Goal: Task Accomplishment & Management: Use online tool/utility

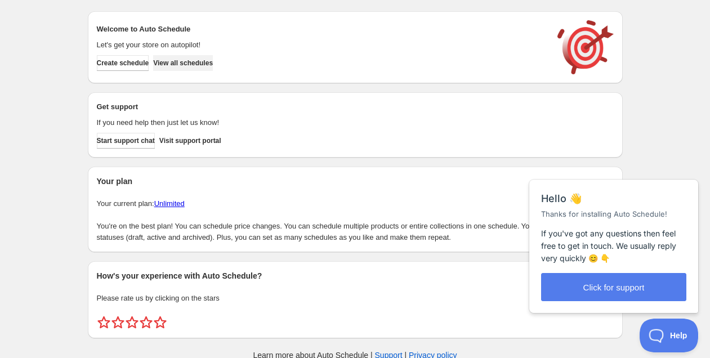
click at [213, 60] on span "View all schedules" at bounding box center [183, 63] width 60 height 9
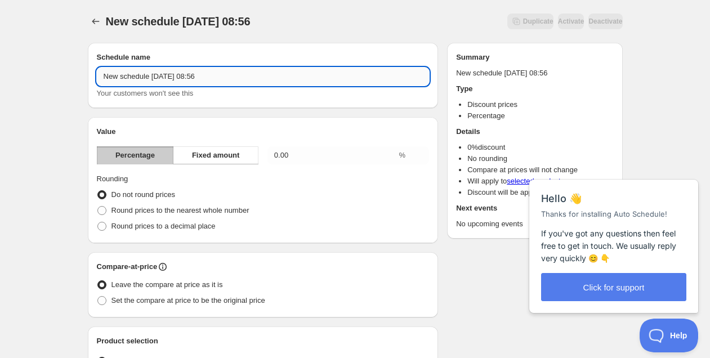
click at [216, 74] on input "New schedule [DATE] 08:56" at bounding box center [263, 77] width 333 height 18
click at [215, 74] on input "New schedule [DATE] 08:56" at bounding box center [263, 77] width 333 height 18
type input "Rebajas S25"
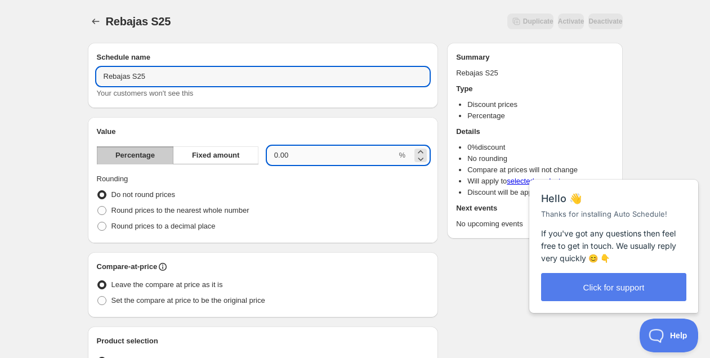
click at [291, 157] on input "0.00" at bounding box center [331, 155] width 129 height 18
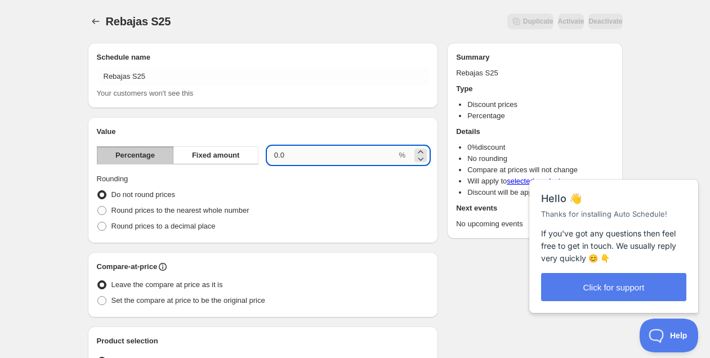
type input "0"
type input "20"
click at [690, 162] on div "Close cross-small" at bounding box center [679, 168] width 39 height 12
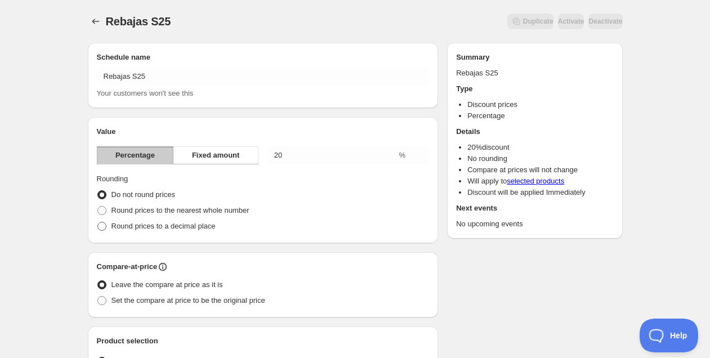
click at [150, 223] on span "Round prices to a decimal place" at bounding box center [163, 226] width 104 height 8
click at [98, 222] on input "Round prices to a decimal place" at bounding box center [97, 222] width 1 height 1
radio input "true"
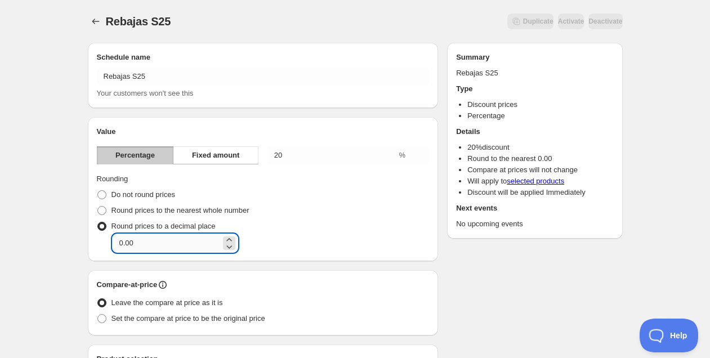
click at [182, 243] on input "0.00" at bounding box center [167, 243] width 108 height 18
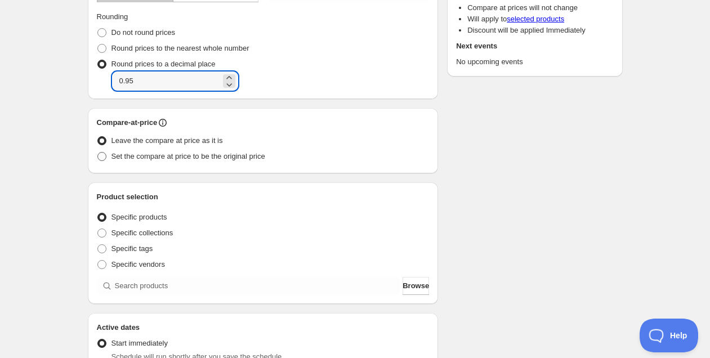
type input "0.95"
drag, startPoint x: 142, startPoint y: 154, endPoint x: 199, endPoint y: 216, distance: 84.5
click at [142, 154] on span "Set the compare at price to be the original price" at bounding box center [188, 156] width 154 height 8
click at [98, 153] on input "Set the compare at price to be the original price" at bounding box center [97, 152] width 1 height 1
radio input "true"
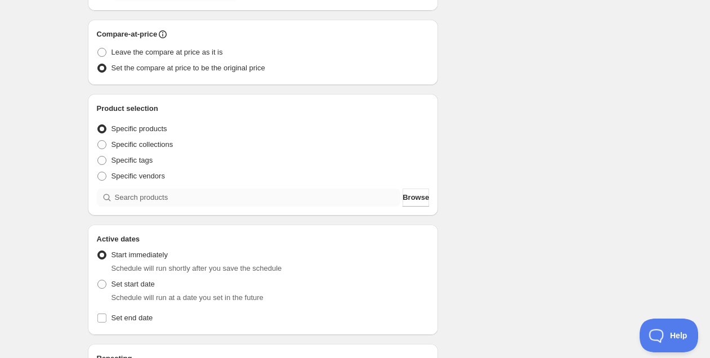
scroll to position [256, 0]
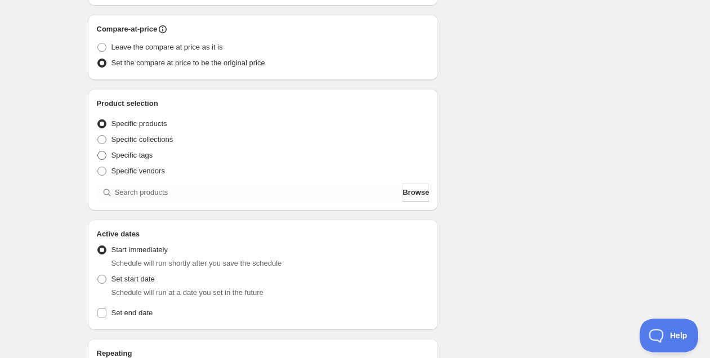
click at [140, 156] on span "Specific tags" at bounding box center [132, 155] width 42 height 8
click at [98, 151] on input "Specific tags" at bounding box center [97, 151] width 1 height 1
radio input "true"
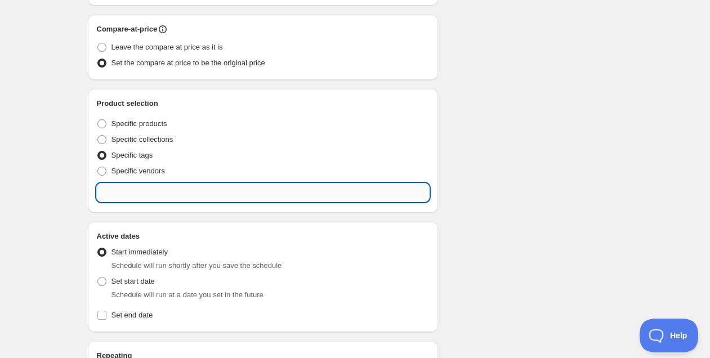
click at [171, 198] on input "text" at bounding box center [263, 193] width 333 height 18
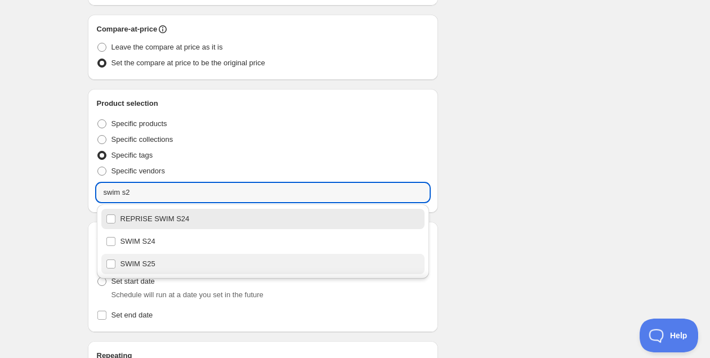
click at [162, 265] on div "SWIM S25" at bounding box center [263, 264] width 315 height 16
type input "SWIM S25"
checkbox input "true"
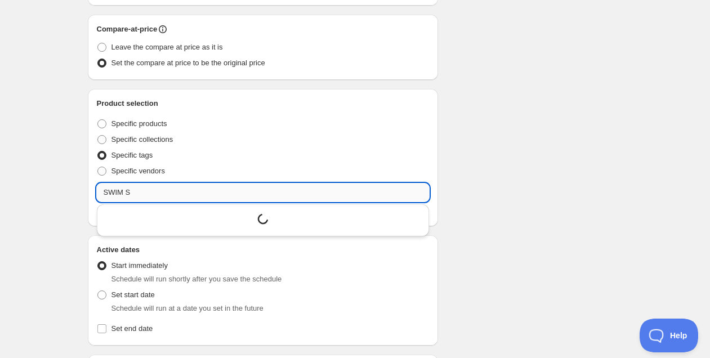
type input "SWIM Sp"
drag, startPoint x: 79, startPoint y: 185, endPoint x: 64, endPoint y: 185, distance: 15.2
click at [64, 185] on div "Rebajas S25. This page is ready Rebajas S25 Duplicate Activate Deactivate More …" at bounding box center [355, 177] width 710 height 867
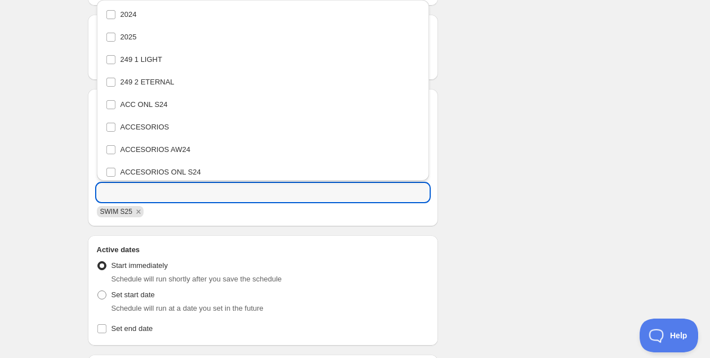
scroll to position [5223, 0]
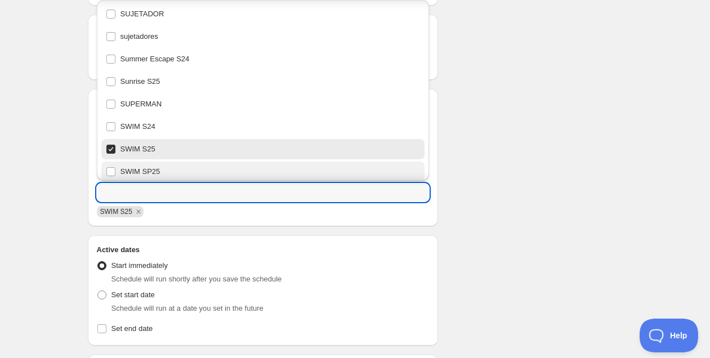
click at [157, 169] on div "SWIM SP25" at bounding box center [263, 172] width 315 height 16
type input "SWIM SP25"
checkbox input "true"
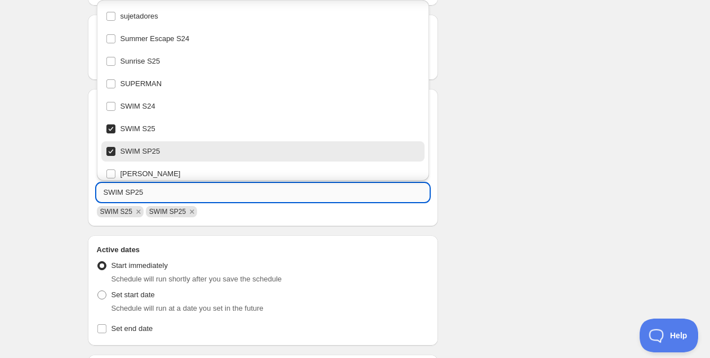
click at [135, 190] on input "SWIM SP25" at bounding box center [263, 193] width 333 height 18
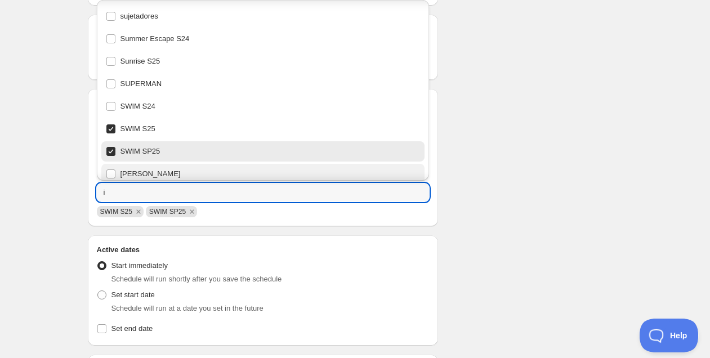
scroll to position [0, 0]
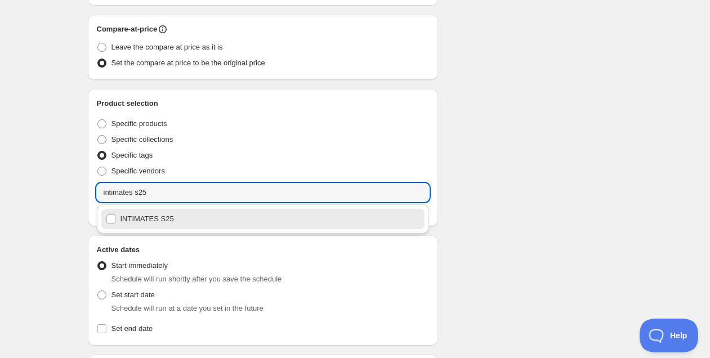
click at [159, 227] on div "INTIMATES S25" at bounding box center [263, 219] width 324 height 20
type input "INTIMATES S25"
checkbox input "true"
click at [320, 246] on h2 "Active dates" at bounding box center [263, 249] width 333 height 11
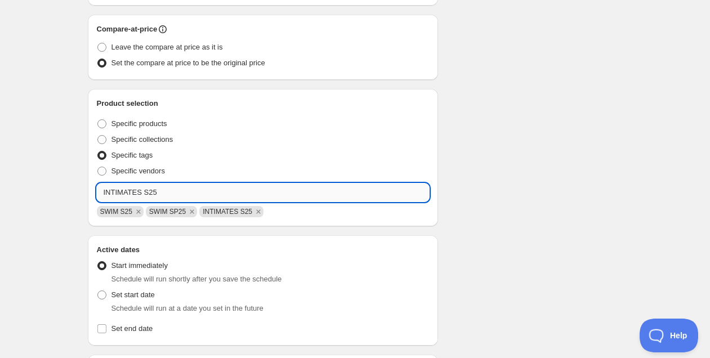
click at [147, 194] on input "INTIMATES S25" at bounding box center [263, 193] width 333 height 18
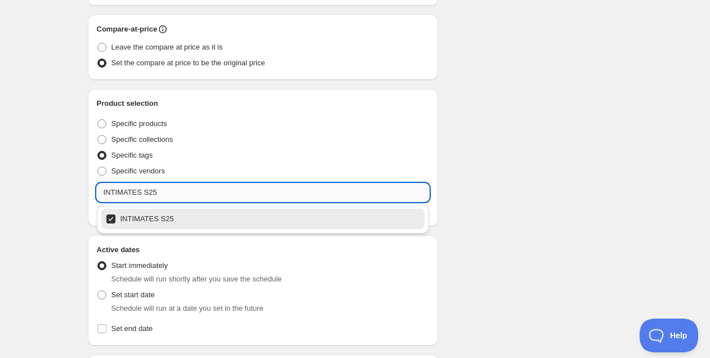
type input "INTIMATES SP25"
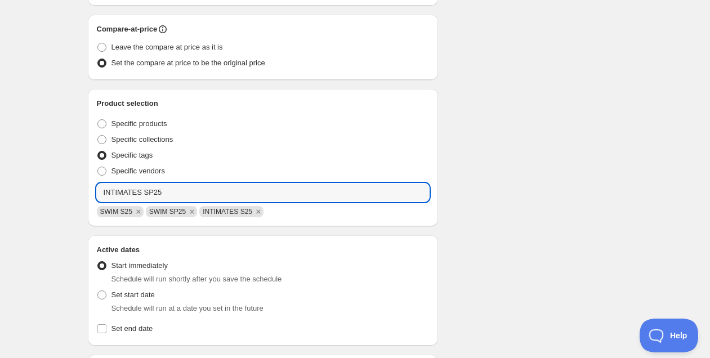
drag, startPoint x: 169, startPoint y: 186, endPoint x: 53, endPoint y: 185, distance: 116.0
click at [47, 186] on div "Rebajas S25. This page is ready Rebajas S25 Duplicate Activate Deactivate More …" at bounding box center [355, 177] width 710 height 867
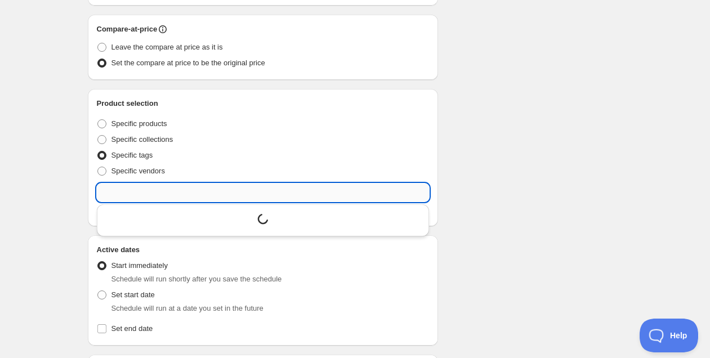
scroll to position [2768, 0]
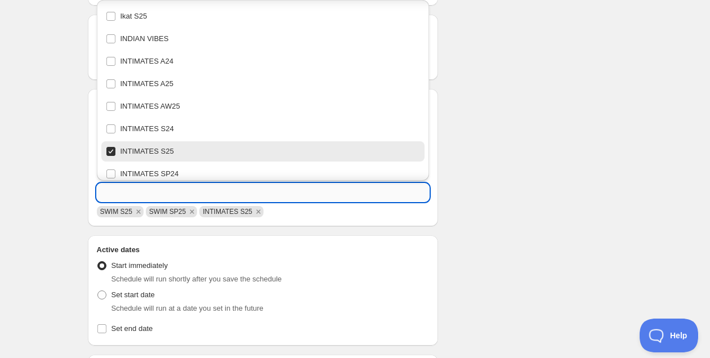
paste input "INTIMATES SP25"
type input "INTIMATES SP25"
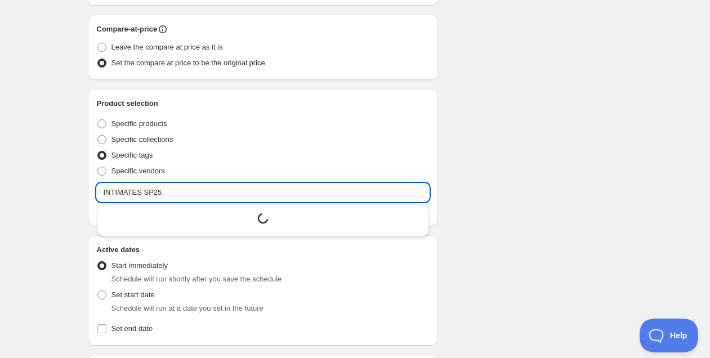
scroll to position [0, 0]
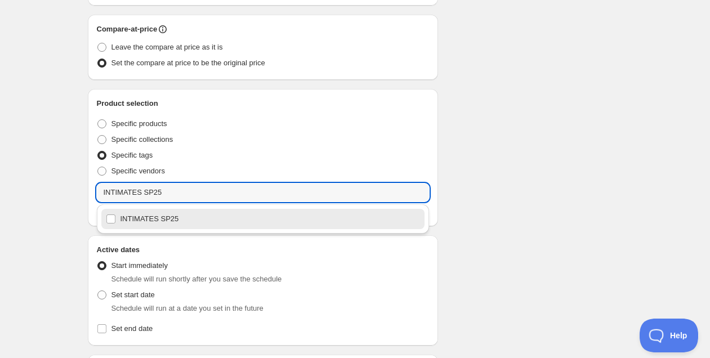
click at [141, 221] on div "INTIMATES SP25" at bounding box center [263, 219] width 315 height 16
checkbox input "true"
click at [270, 248] on h2 "Active dates" at bounding box center [263, 249] width 333 height 11
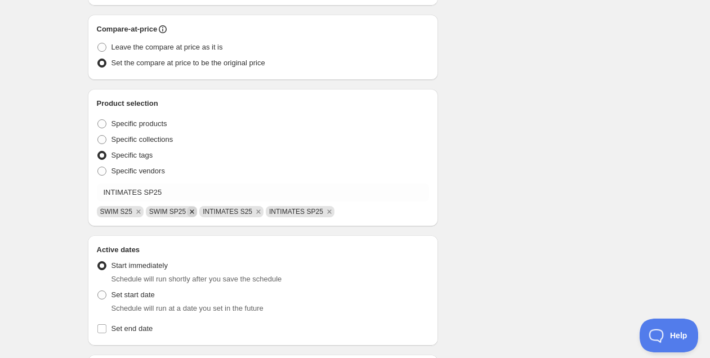
click at [193, 212] on icon "Remove SWIM SP25" at bounding box center [192, 212] width 10 height 10
click at [278, 211] on icon "Remove INTIMATES SP25" at bounding box center [275, 212] width 10 height 10
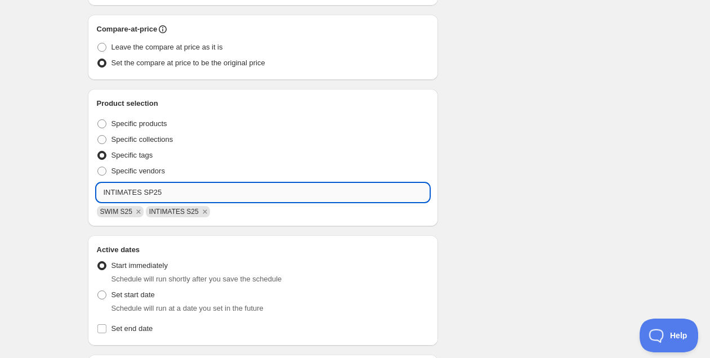
click at [203, 191] on input "INTIMATES SP25" at bounding box center [263, 193] width 333 height 18
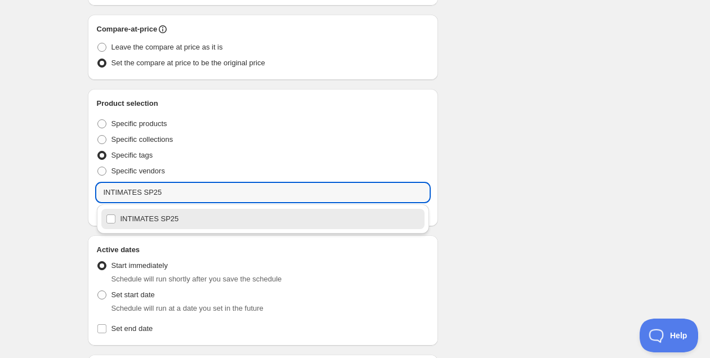
drag, startPoint x: 183, startPoint y: 194, endPoint x: 35, endPoint y: 193, distance: 147.5
click at [35, 194] on div "Rebajas S25. This page is ready Rebajas S25 Duplicate Activate Deactivate More …" at bounding box center [355, 177] width 710 height 867
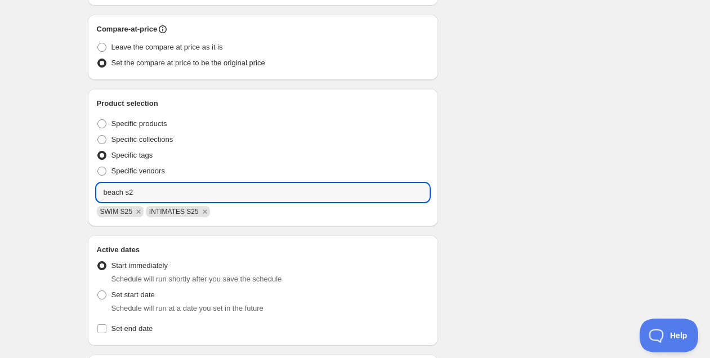
type input "beach s25"
click at [123, 193] on input "beach s25" at bounding box center [263, 193] width 333 height 18
type input "beach s25"
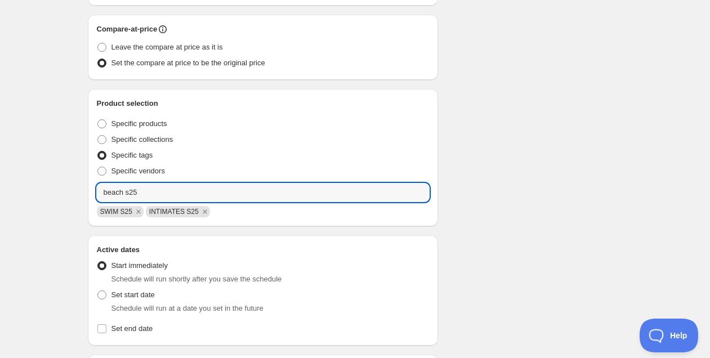
drag, startPoint x: 147, startPoint y: 191, endPoint x: 73, endPoint y: 191, distance: 74.3
click at [72, 191] on div "Rebajas S25. This page is ready Rebajas S25 Duplicate Activate Deactivate More …" at bounding box center [355, 177] width 710 height 867
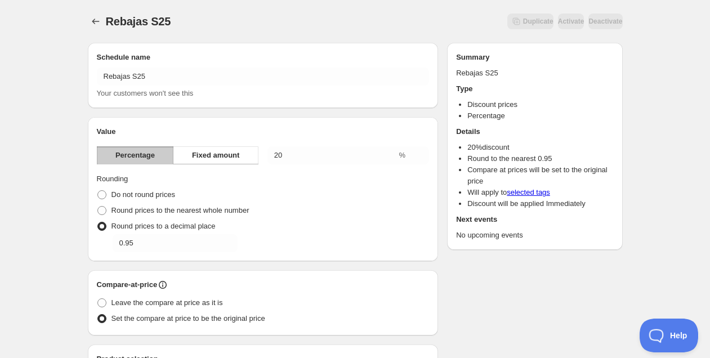
scroll to position [359, 0]
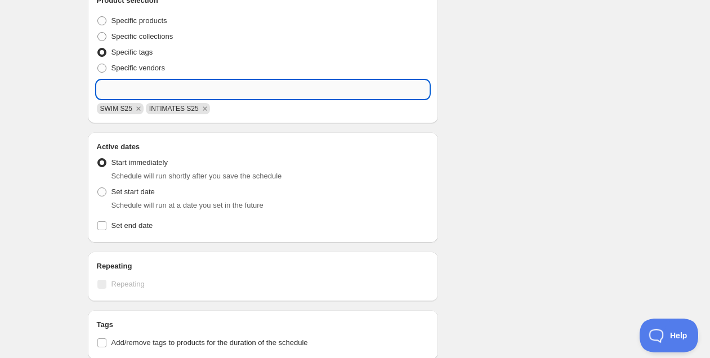
click at [211, 91] on input "text" at bounding box center [263, 90] width 333 height 18
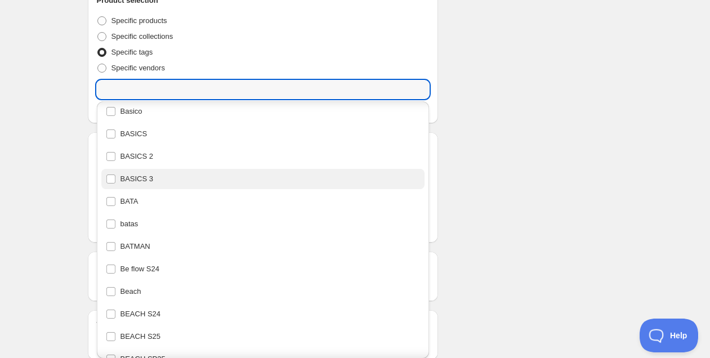
scroll to position [644, 0]
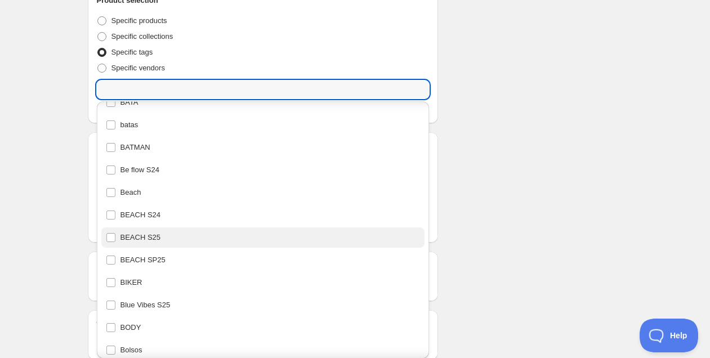
click at [159, 236] on div "BEACH S25" at bounding box center [263, 238] width 315 height 16
type input "BEACH S25"
checkbox input "true"
drag, startPoint x: 524, startPoint y: 216, endPoint x: 512, endPoint y: 217, distance: 11.9
click at [525, 216] on div "Schedule name Rebajas S25 Your customers won't see this Value Percentage Fixed …" at bounding box center [351, 80] width 544 height 811
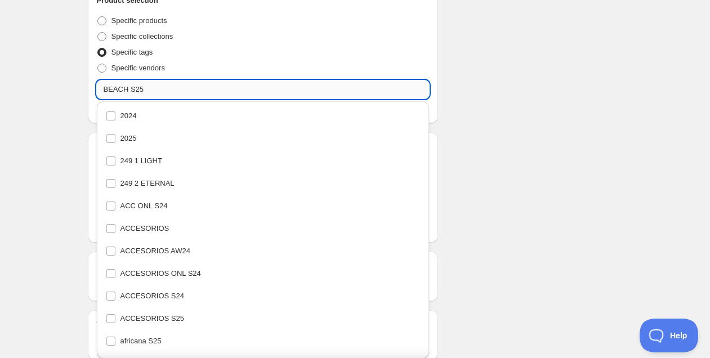
click at [162, 91] on input "BEACH S25" at bounding box center [263, 90] width 333 height 18
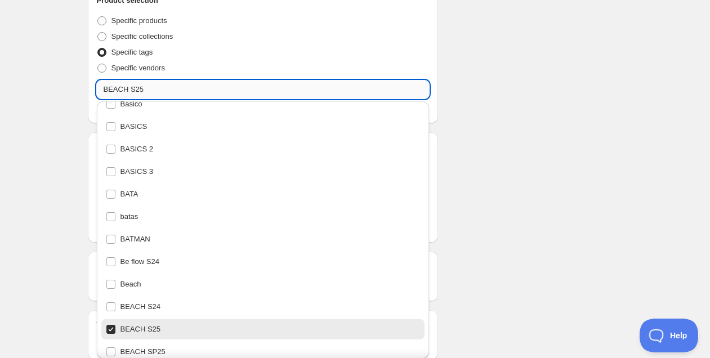
click at [162, 91] on input "BEACH S25" at bounding box center [263, 90] width 333 height 18
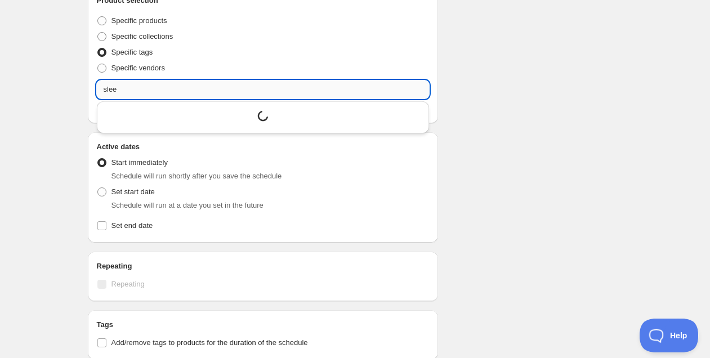
scroll to position [0, 0]
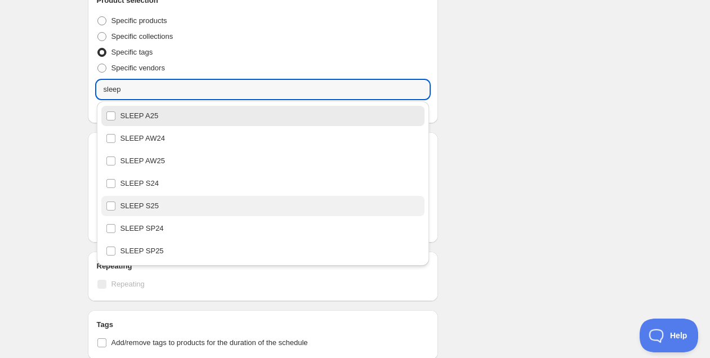
click at [155, 209] on div "SLEEP S25" at bounding box center [263, 206] width 315 height 16
type input "SLEEP S25"
checkbox input "true"
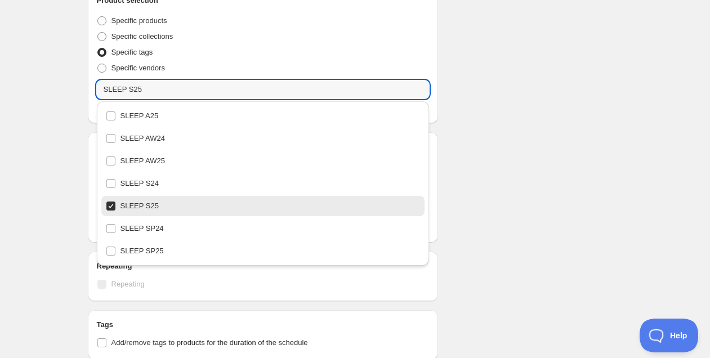
type input "SLEEP S25"
click at [492, 164] on div "Schedule name Rebajas S25 Your customers won't see this Value Percentage Fixed …" at bounding box center [351, 80] width 544 height 811
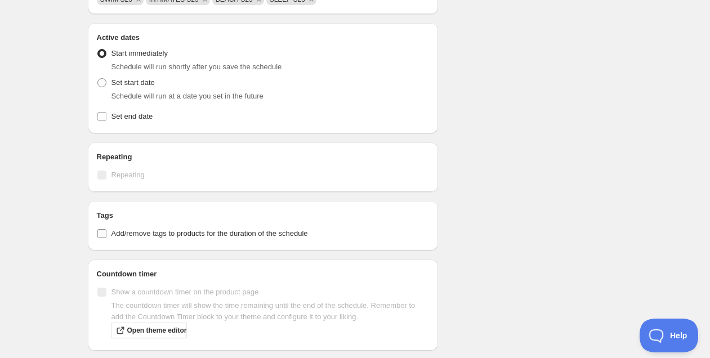
scroll to position [470, 0]
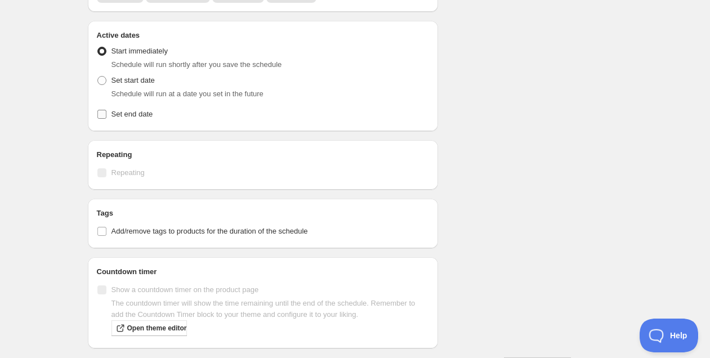
click at [137, 111] on span "Set end date" at bounding box center [132, 114] width 42 height 8
click at [106, 111] on input "Set end date" at bounding box center [101, 114] width 9 height 9
checkbox input "true"
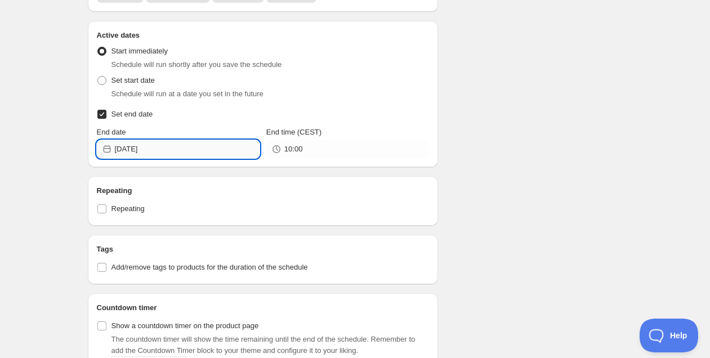
click at [163, 147] on input "[DATE]" at bounding box center [187, 149] width 145 height 18
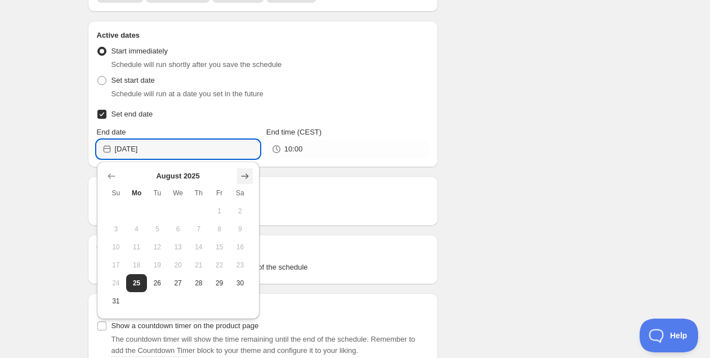
click at [249, 168] on button "Show next month, September 2025" at bounding box center [245, 176] width 16 height 16
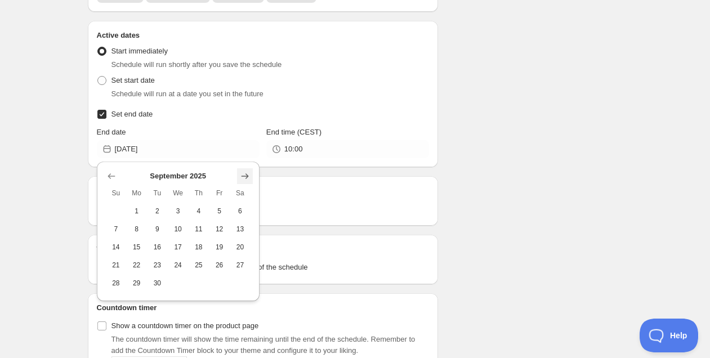
click at [249, 168] on button "Show next month, October 2025" at bounding box center [245, 176] width 16 height 16
click at [249, 168] on button "Show next month, November 2025" at bounding box center [245, 176] width 16 height 16
click at [249, 168] on button "Show next month, January 2026" at bounding box center [245, 176] width 16 height 16
click at [204, 208] on span "1" at bounding box center [199, 211] width 12 height 9
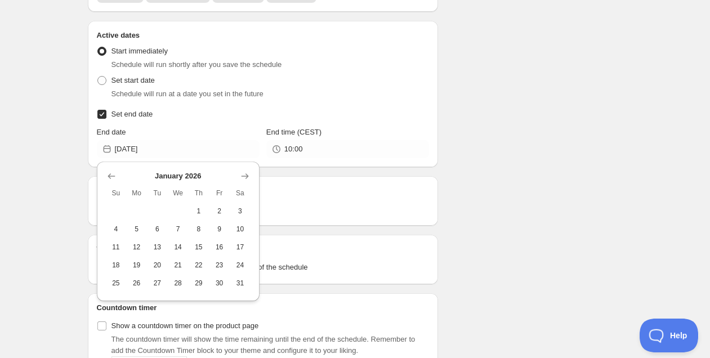
type input "[DATE]"
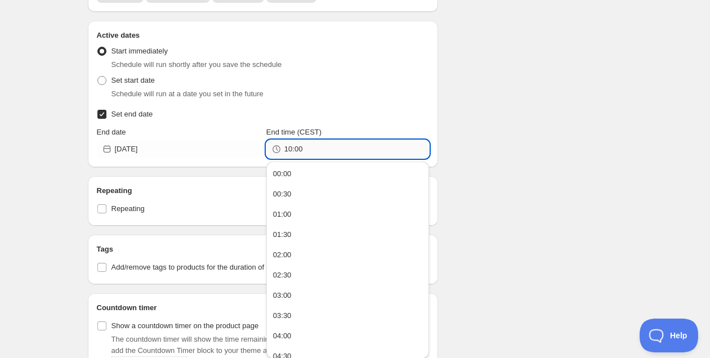
click at [324, 151] on input "10:00" at bounding box center [356, 149] width 145 height 18
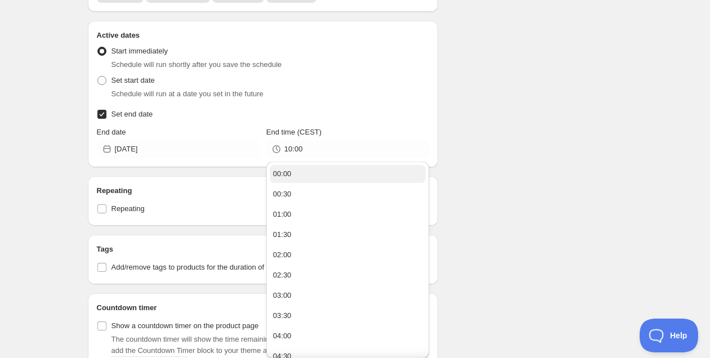
click at [307, 169] on button "00:00" at bounding box center [348, 174] width 156 height 18
type input "00:00"
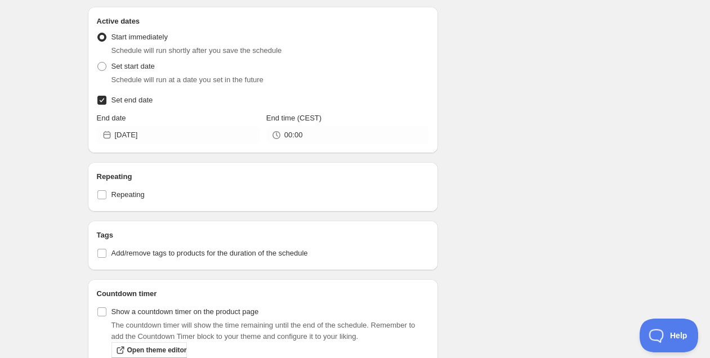
scroll to position [544, 0]
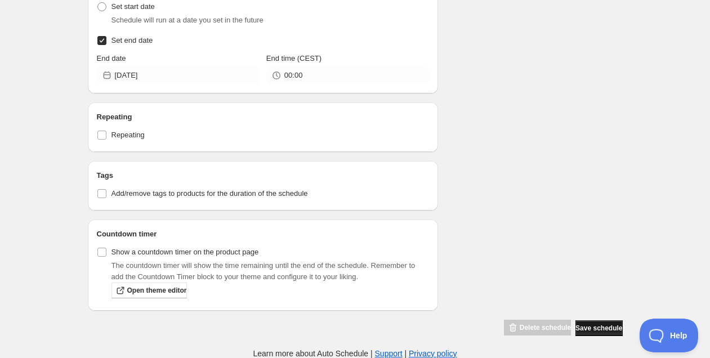
click at [591, 323] on button "Save schedule" at bounding box center [598, 328] width 47 height 16
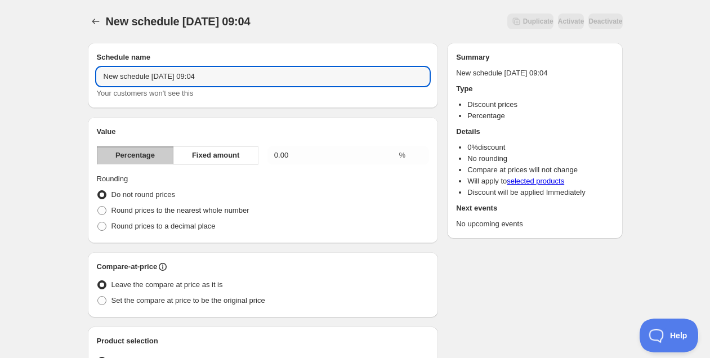
drag, startPoint x: 144, startPoint y: 77, endPoint x: 81, endPoint y: 67, distance: 64.3
type input "Rebajas SP25"
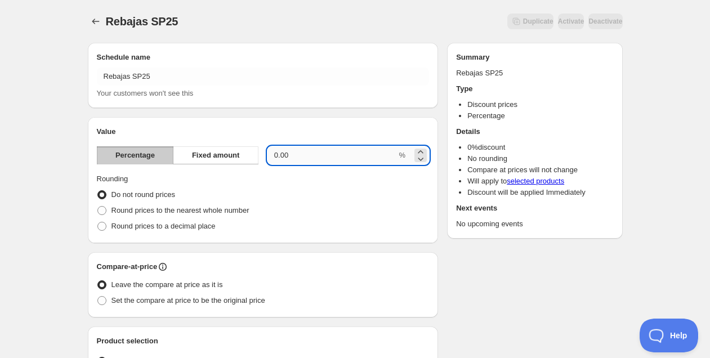
click at [310, 154] on input "0.00" at bounding box center [331, 155] width 129 height 18
drag, startPoint x: 301, startPoint y: 154, endPoint x: 252, endPoint y: 153, distance: 48.4
click at [252, 153] on div "Percentage Fixed amount 0.00 %" at bounding box center [263, 155] width 333 height 18
type input "30"
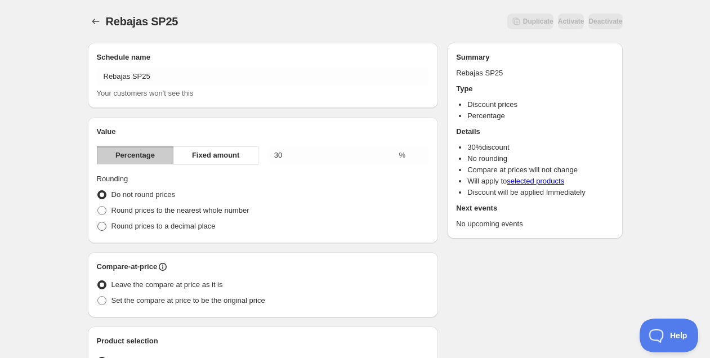
click at [165, 228] on span "Round prices to a decimal place" at bounding box center [163, 226] width 104 height 8
click at [98, 222] on input "Round prices to a decimal place" at bounding box center [97, 222] width 1 height 1
radio input "true"
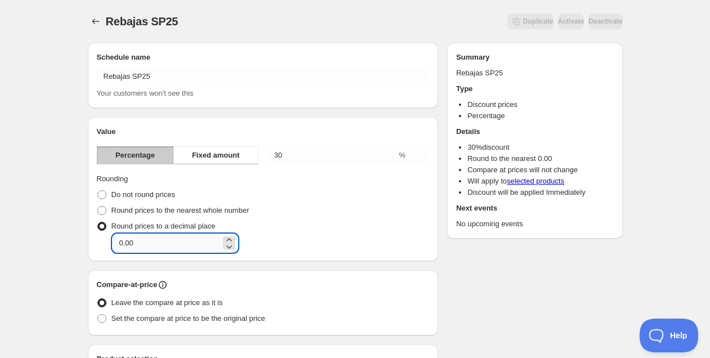
click at [189, 243] on input "0.00" at bounding box center [167, 243] width 108 height 18
type input "0.95"
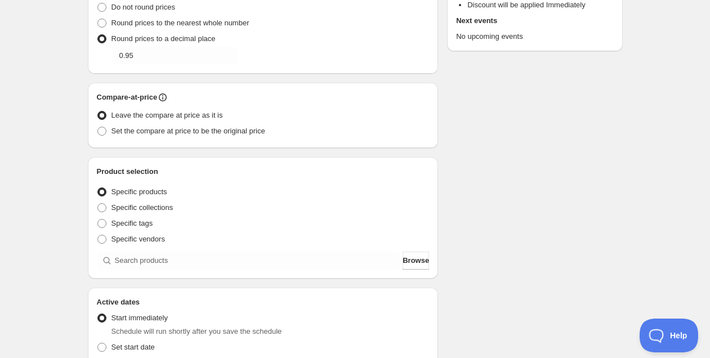
scroll to position [187, 0]
click at [184, 132] on span "Set the compare at price to be the original price" at bounding box center [188, 131] width 154 height 8
click at [98, 127] on input "Set the compare at price to be the original price" at bounding box center [97, 127] width 1 height 1
radio input "true"
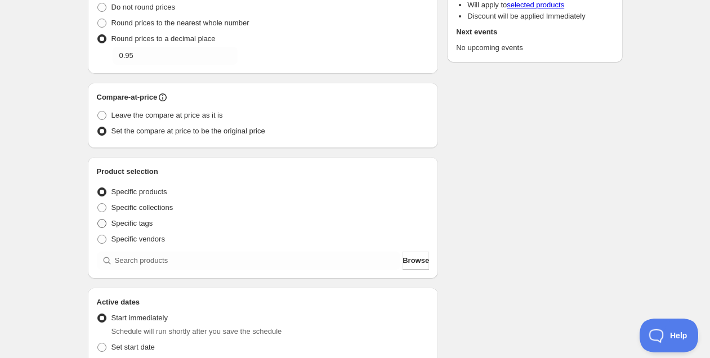
click at [147, 221] on span "Specific tags" at bounding box center [132, 223] width 42 height 8
click at [98, 220] on input "Specific tags" at bounding box center [97, 219] width 1 height 1
radio input "true"
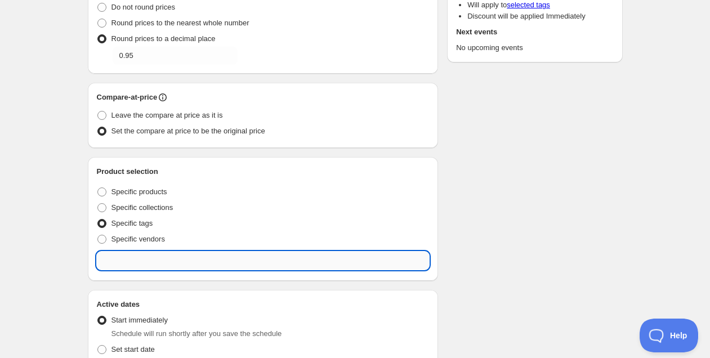
click at [163, 256] on input "text" at bounding box center [263, 261] width 333 height 18
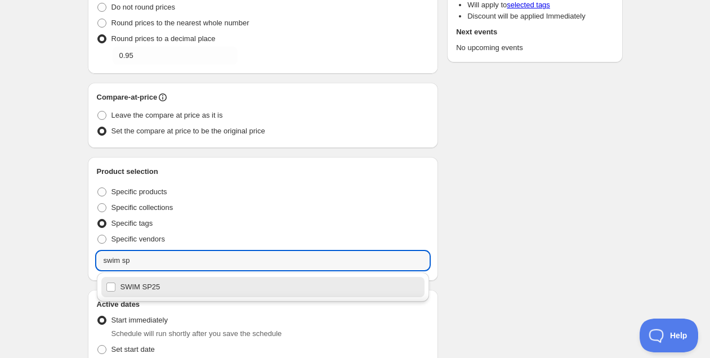
click at [163, 289] on div "SWIM SP25" at bounding box center [263, 287] width 315 height 16
type input "SWIM SP25"
checkbox input "true"
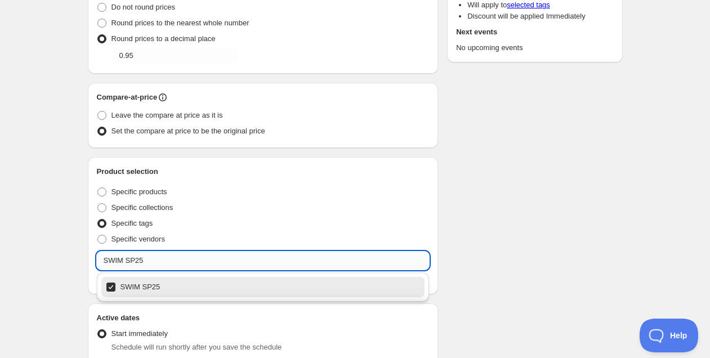
click at [151, 262] on input "SWIM SP25" at bounding box center [263, 261] width 333 height 18
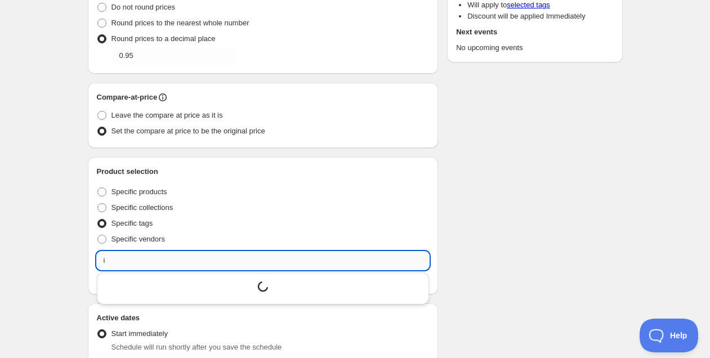
scroll to position [0, 0]
type input "intimates sp"
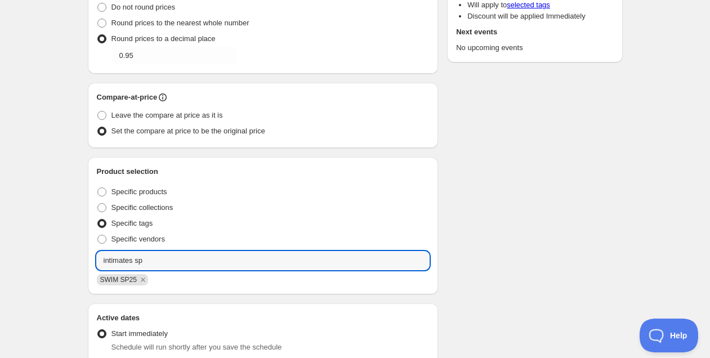
drag, startPoint x: 147, startPoint y: 261, endPoint x: 68, endPoint y: 256, distance: 79.6
click at [68, 256] on div "Rebajas SP25. This page is ready Rebajas SP25 Duplicate Activate Deactivate Mor…" at bounding box center [355, 246] width 710 height 867
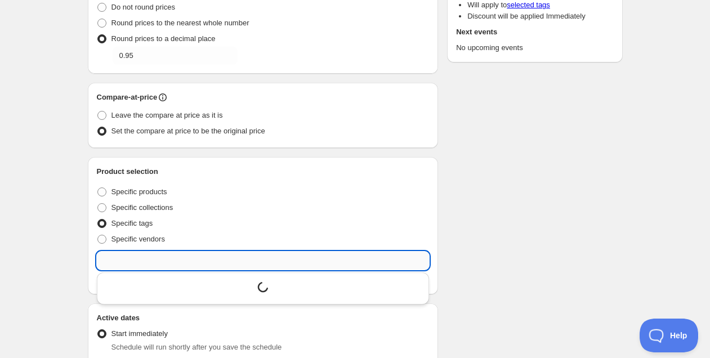
scroll to position [5178, 0]
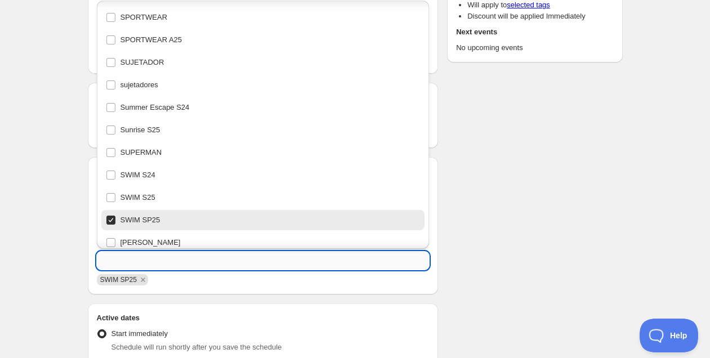
paste input "intimates sp"
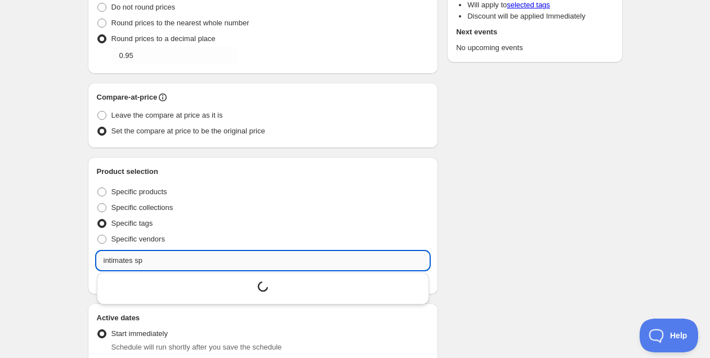
scroll to position [0, 0]
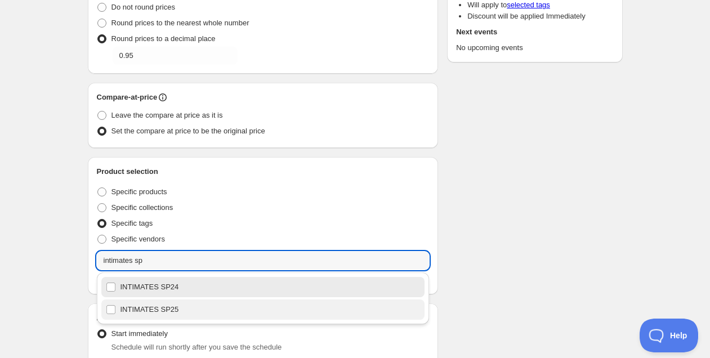
drag, startPoint x: 169, startPoint y: 306, endPoint x: 317, endPoint y: 294, distance: 148.5
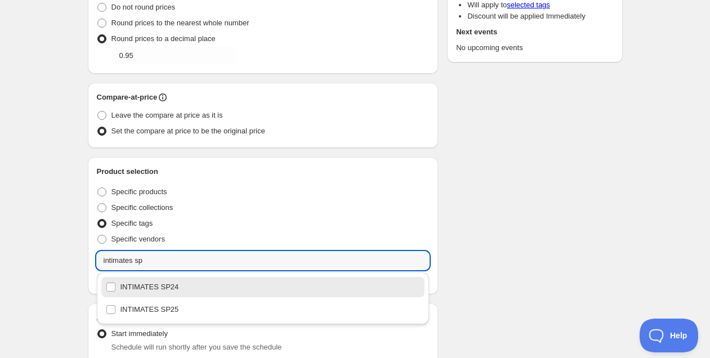
click at [169, 306] on div "INTIMATES SP25" at bounding box center [263, 310] width 315 height 16
type input "INTIMATES SP25"
checkbox input "true"
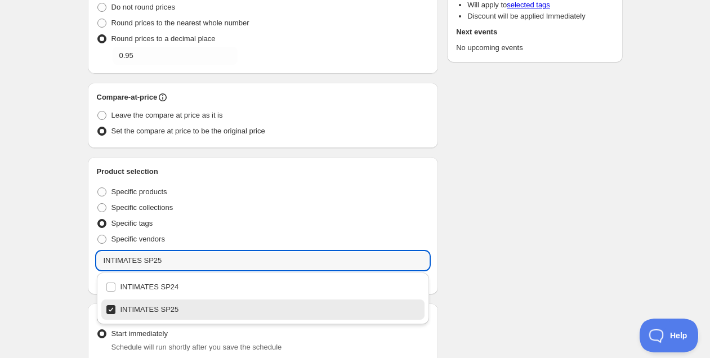
type input "INTIMATES SP25"
click at [507, 255] on div "Schedule name Rebajas SP25 Your customers won't see this Value Percentage Fixed…" at bounding box center [351, 251] width 544 height 811
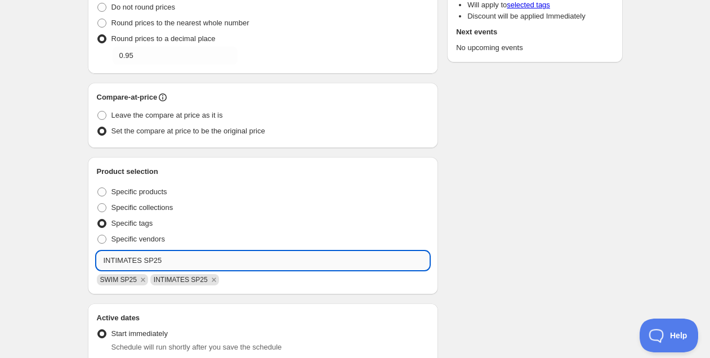
click at [151, 259] on input "INTIMATES SP25" at bounding box center [263, 261] width 333 height 18
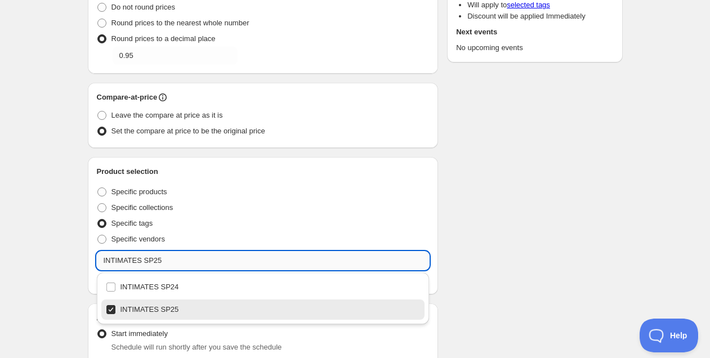
click at [151, 259] on input "INTIMATES SP25" at bounding box center [263, 261] width 333 height 18
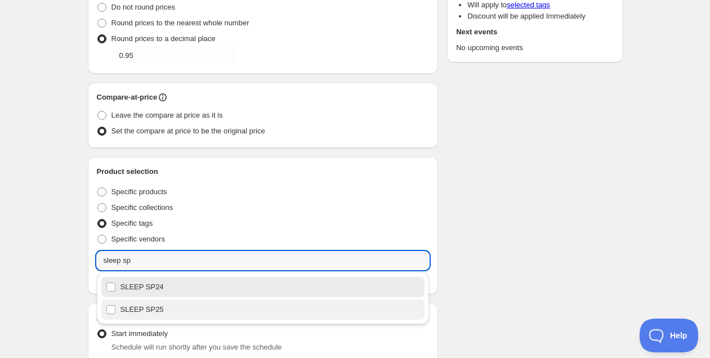
click at [165, 309] on div "SLEEP SP25" at bounding box center [263, 310] width 315 height 16
type input "SLEEP SP25"
checkbox input "true"
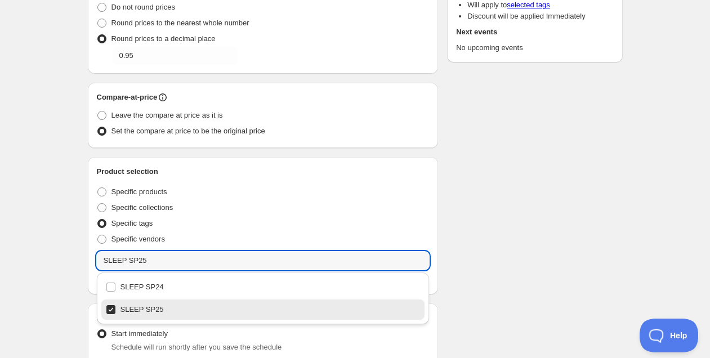
type input "SLEEP SP25"
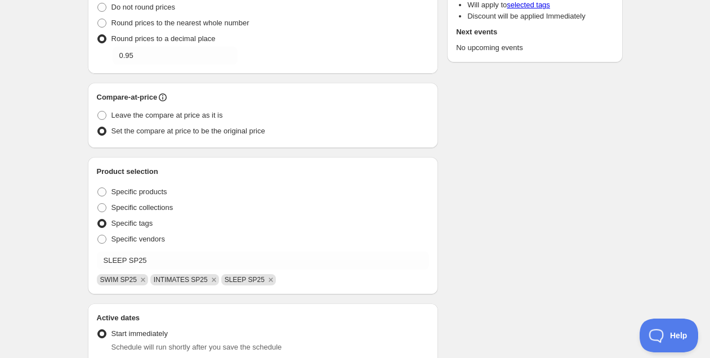
click at [491, 254] on div "Schedule name Rebajas SP25 Your customers won't see this Value Percentage Fixed…" at bounding box center [351, 251] width 544 height 811
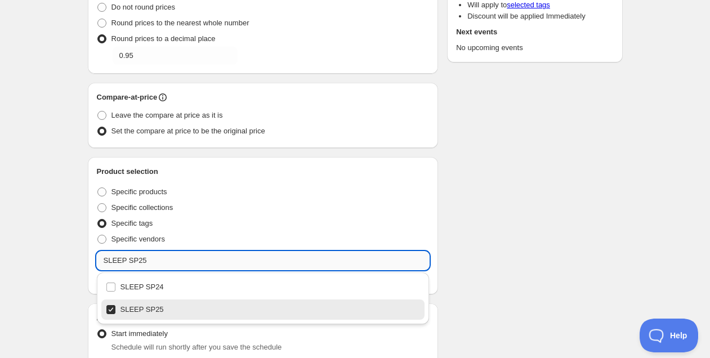
drag, startPoint x: 160, startPoint y: 265, endPoint x: 101, endPoint y: 260, distance: 58.8
click at [101, 261] on input "SLEEP SP25" at bounding box center [263, 261] width 333 height 18
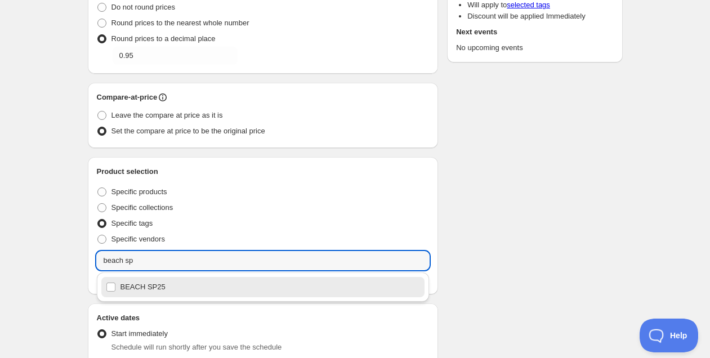
click at [129, 289] on div "BEACH SP25" at bounding box center [263, 287] width 315 height 16
type input "BEACH SP25"
checkbox input "true"
type input "BEACH SP25"
click at [493, 254] on div "Schedule name Rebajas SP25 Your customers won't see this Value Percentage Fixed…" at bounding box center [351, 251] width 544 height 811
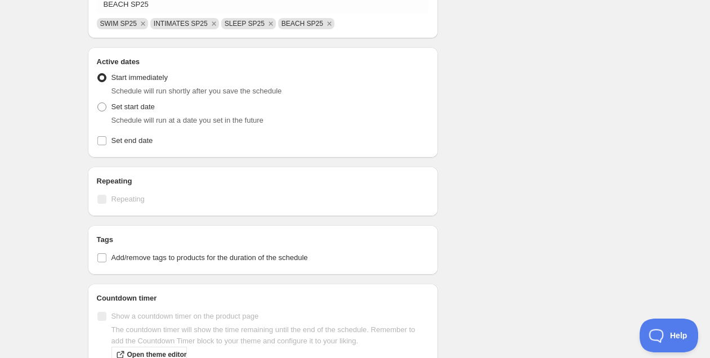
scroll to position [456, 0]
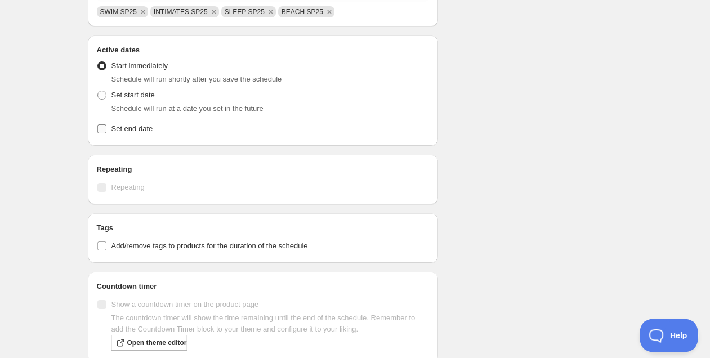
click at [149, 129] on span "Set end date" at bounding box center [132, 128] width 42 height 8
click at [106, 129] on input "Set end date" at bounding box center [101, 128] width 9 height 9
checkbox input "true"
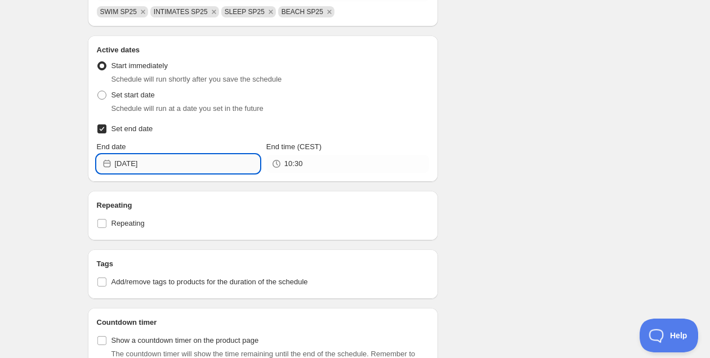
click at [136, 169] on input "[DATE]" at bounding box center [187, 164] width 145 height 18
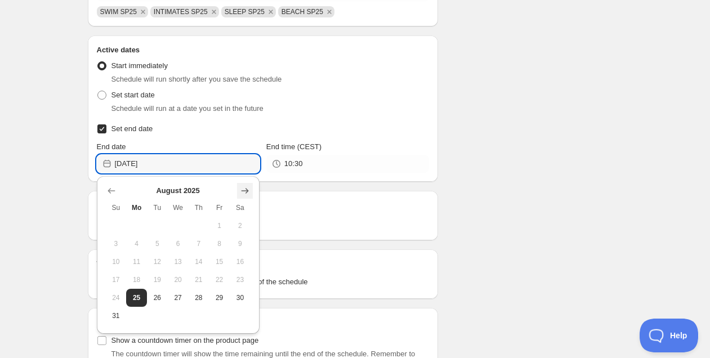
click at [242, 187] on icon "Show next month, September 2025" at bounding box center [244, 190] width 11 height 11
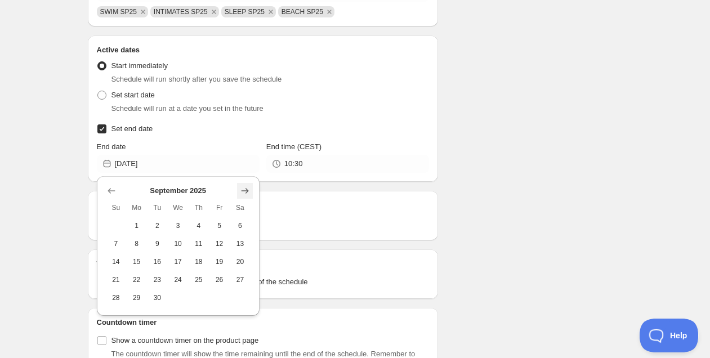
click at [242, 187] on icon "Show next month, October 2025" at bounding box center [244, 190] width 11 height 11
click at [242, 187] on icon "Show next month, November 2025" at bounding box center [244, 190] width 11 height 11
click at [242, 187] on icon "Show next month, January 2026" at bounding box center [244, 190] width 11 height 11
click at [191, 227] on button "1" at bounding box center [199, 226] width 21 height 18
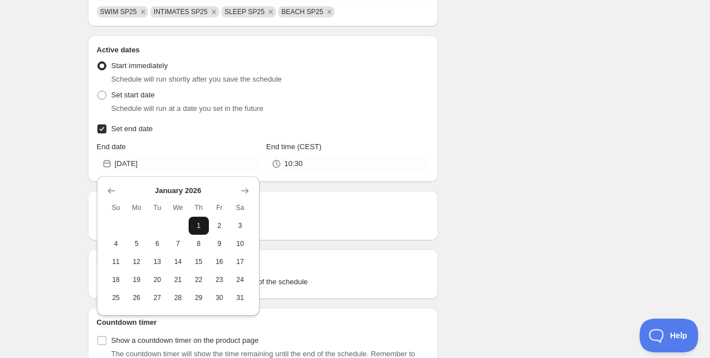
type input "[DATE]"
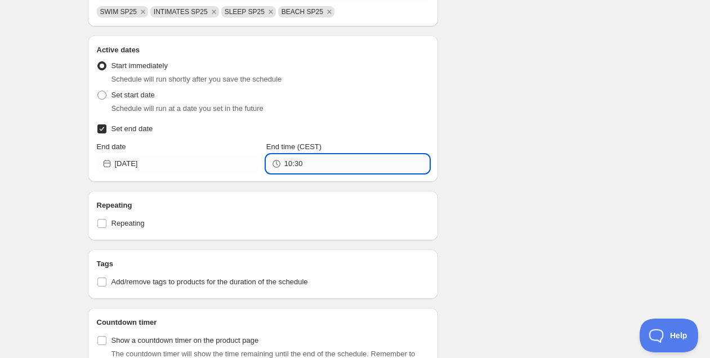
click at [307, 173] on input "10:30" at bounding box center [356, 164] width 145 height 18
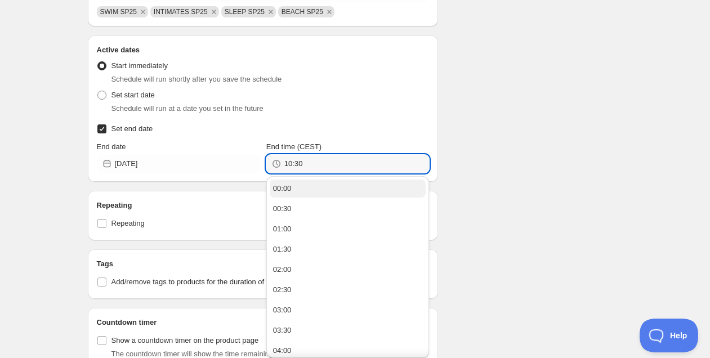
click at [302, 190] on button "00:00" at bounding box center [348, 189] width 156 height 18
type input "00:00"
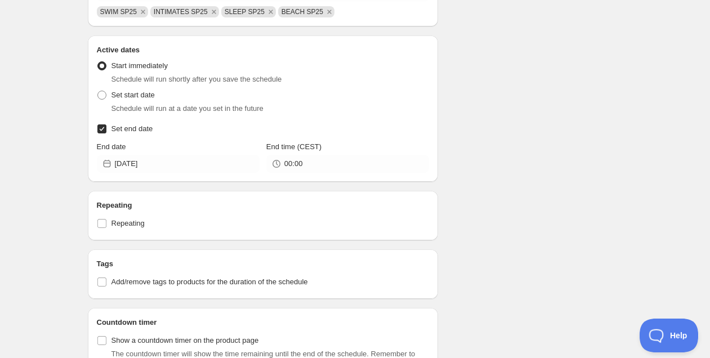
click at [516, 192] on div "Schedule name Rebajas SP25 Your customers won't see this Value Percentage Fixed…" at bounding box center [351, 1] width 544 height 847
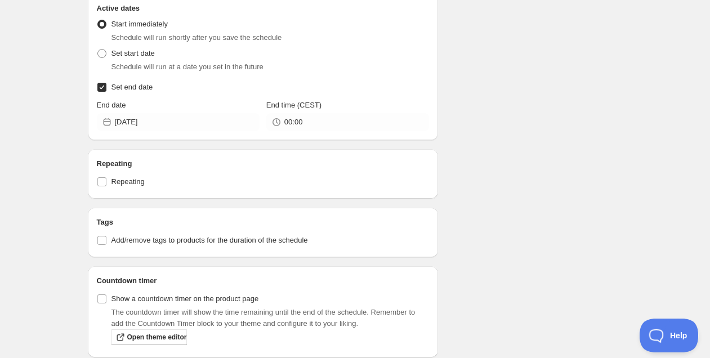
scroll to position [544, 0]
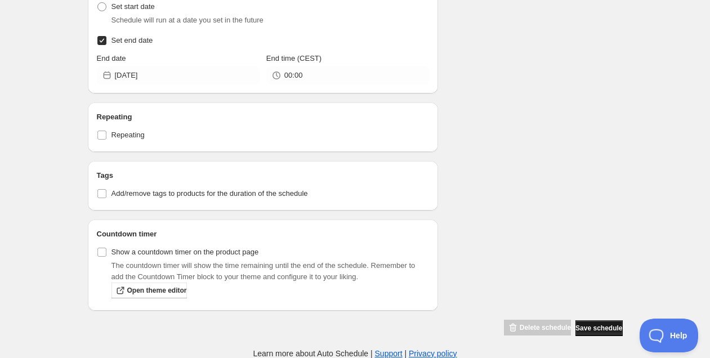
click at [590, 324] on span "Save schedule" at bounding box center [598, 328] width 47 height 9
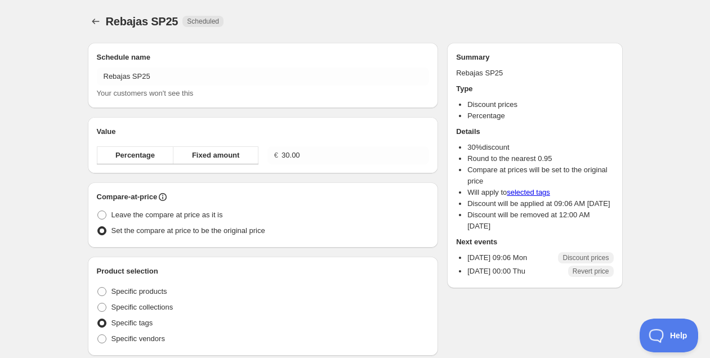
radio input "true"
checkbox input "true"
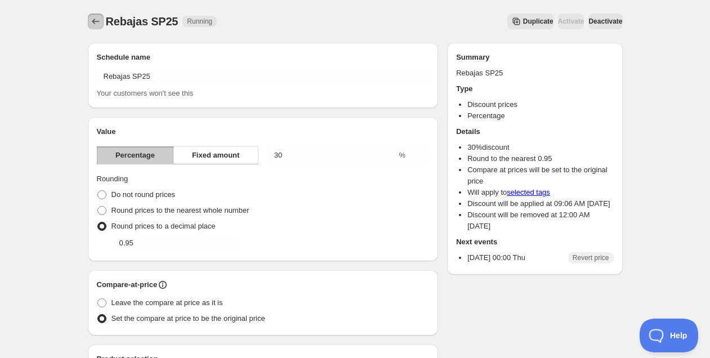
click at [91, 23] on icon "Schedules" at bounding box center [95, 21] width 11 height 11
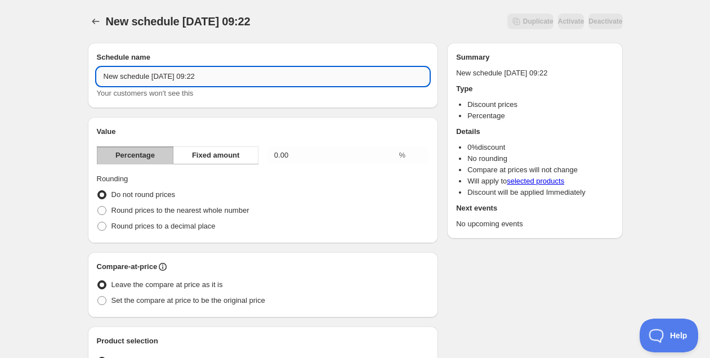
click at [198, 80] on input "New schedule [DATE] 09:22" at bounding box center [263, 77] width 333 height 18
type input "Rebajas S24 y SP24"
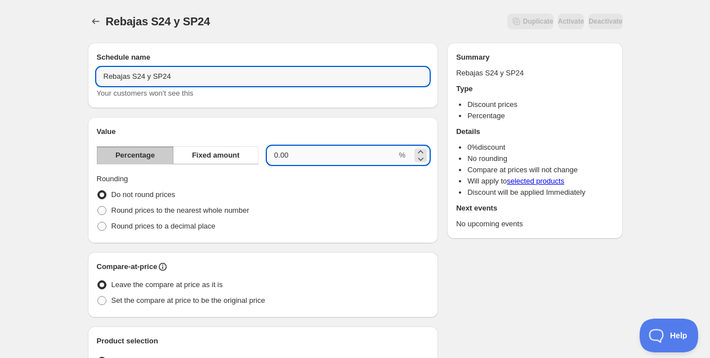
click at [311, 148] on input "0.00" at bounding box center [331, 155] width 129 height 18
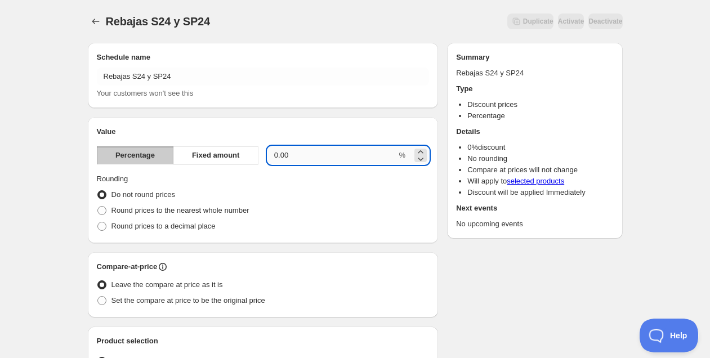
click at [308, 156] on input "0.00" at bounding box center [331, 155] width 129 height 18
type input "50"
click at [155, 226] on span "Round prices to a decimal place" at bounding box center [163, 226] width 104 height 8
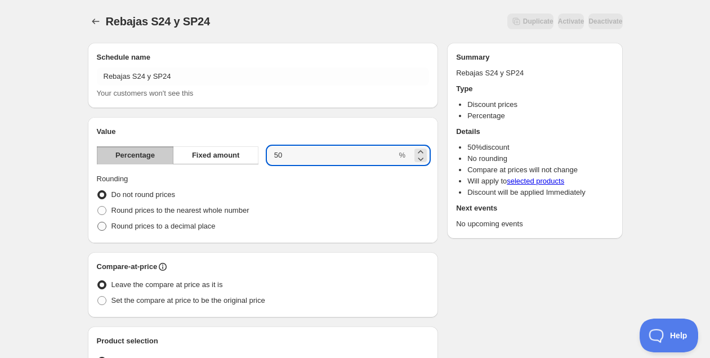
click at [98, 222] on input "Round prices to a decimal place" at bounding box center [97, 222] width 1 height 1
radio input "true"
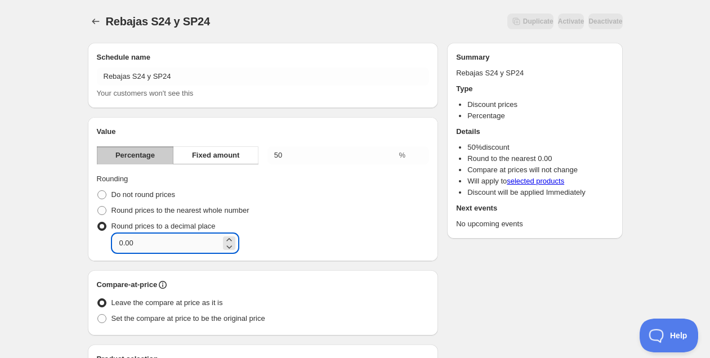
click at [164, 242] on input "0.00" at bounding box center [167, 243] width 108 height 18
type input "0.95"
click at [360, 229] on div "Round prices to a decimal place Decimal place 0.95" at bounding box center [263, 235] width 333 height 34
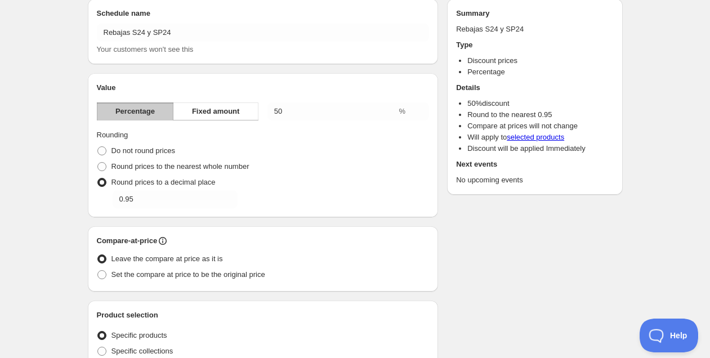
scroll to position [104, 0]
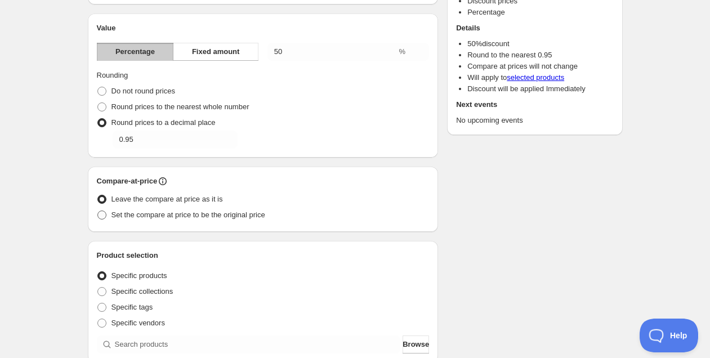
click at [212, 219] on span "Set the compare at price to be the original price" at bounding box center [188, 214] width 154 height 11
click at [98, 211] on input "Set the compare at price to be the original price" at bounding box center [97, 211] width 1 height 1
radio input "true"
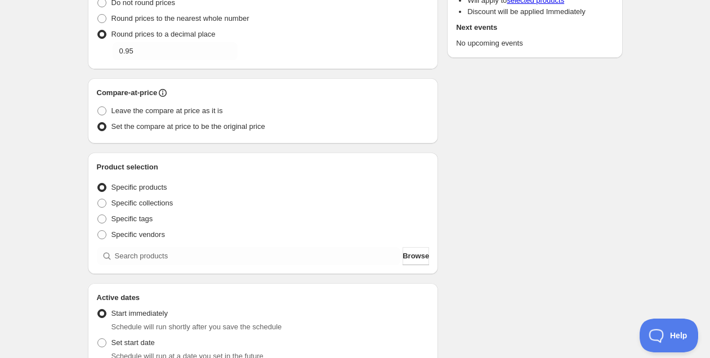
scroll to position [218, 0]
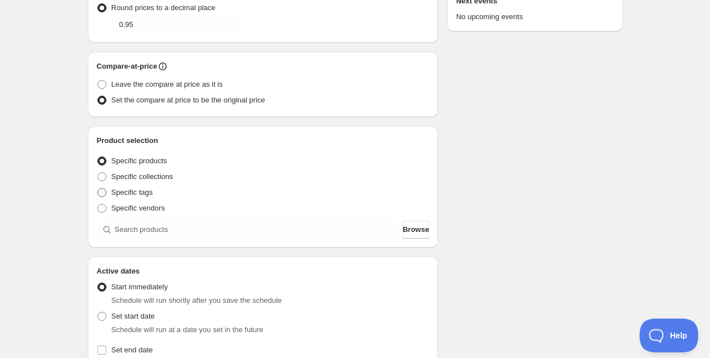
click at [146, 191] on span "Specific tags" at bounding box center [132, 192] width 42 height 8
click at [98, 189] on input "Specific tags" at bounding box center [97, 188] width 1 height 1
radio input "true"
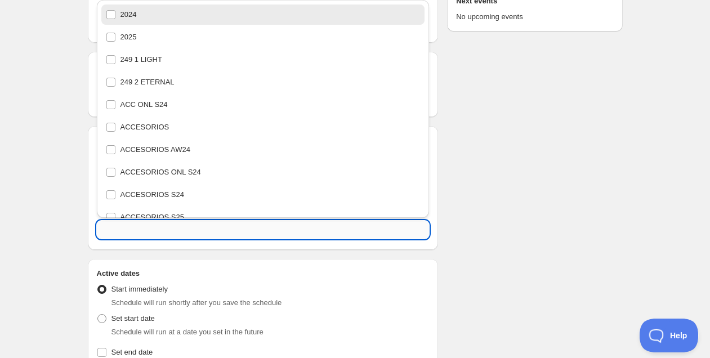
click at [157, 225] on input "text" at bounding box center [263, 230] width 333 height 18
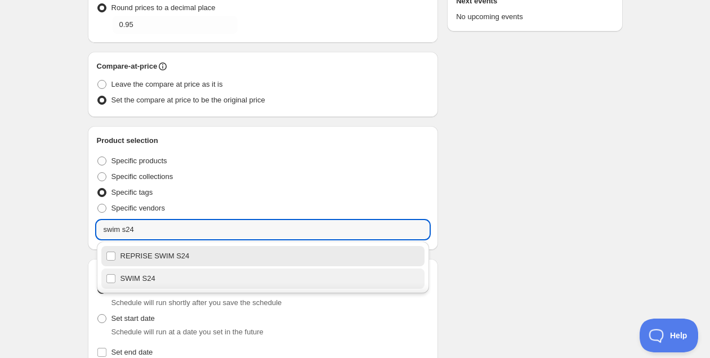
click at [169, 272] on div "SWIM S24" at bounding box center [263, 279] width 315 height 16
type input "REPRISE SWIM S24"
checkbox input "true"
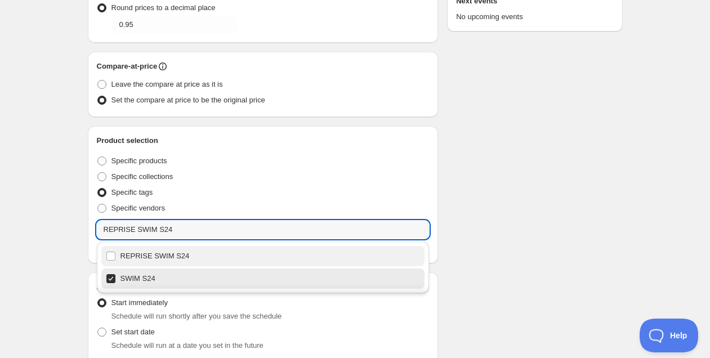
click at [168, 261] on div "REPRISE SWIM S24" at bounding box center [263, 256] width 315 height 16
checkbox input "true"
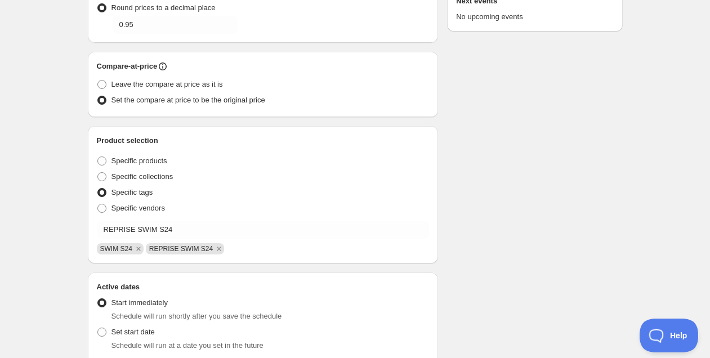
click at [235, 208] on div "Specific vendors" at bounding box center [263, 208] width 333 height 16
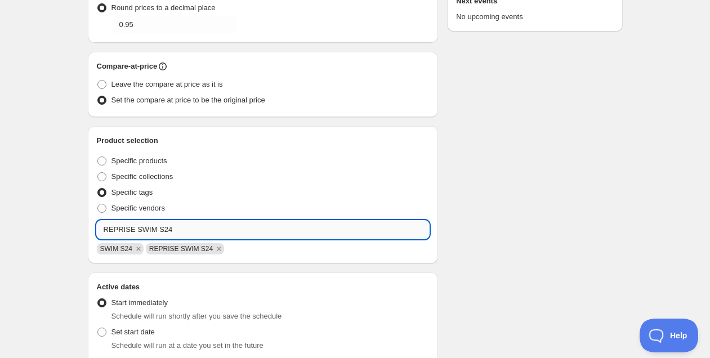
click at [193, 230] on input "REPRISE SWIM S24" at bounding box center [263, 230] width 333 height 18
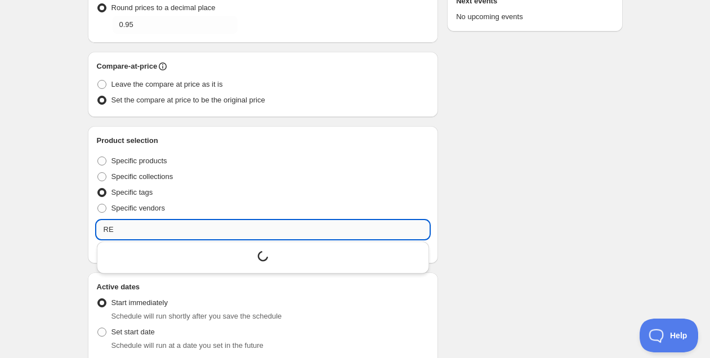
type input "R"
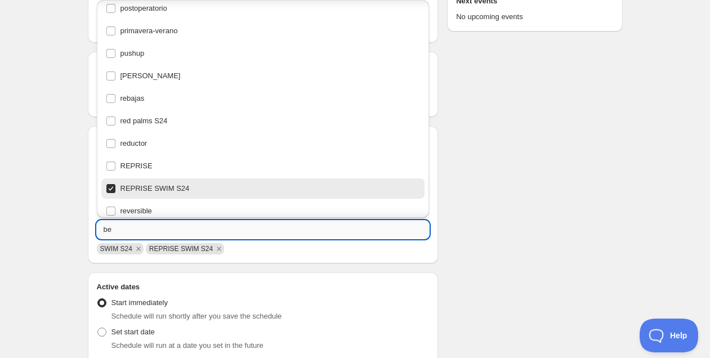
scroll to position [0, 0]
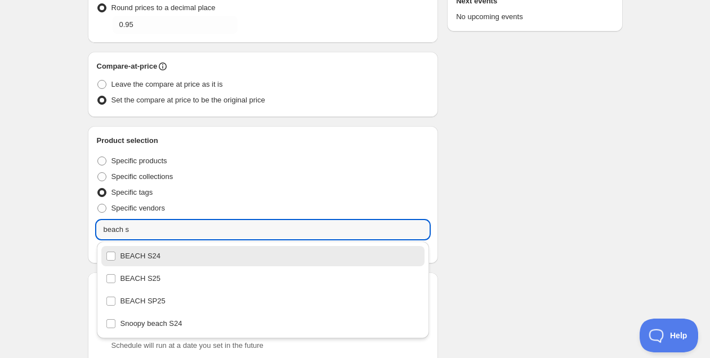
click at [164, 255] on div "BEACH S24" at bounding box center [263, 256] width 315 height 16
type input "BEACH S24"
checkbox input "true"
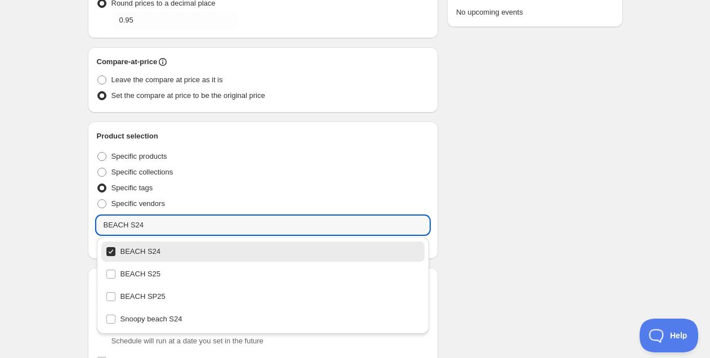
scroll to position [236, 0]
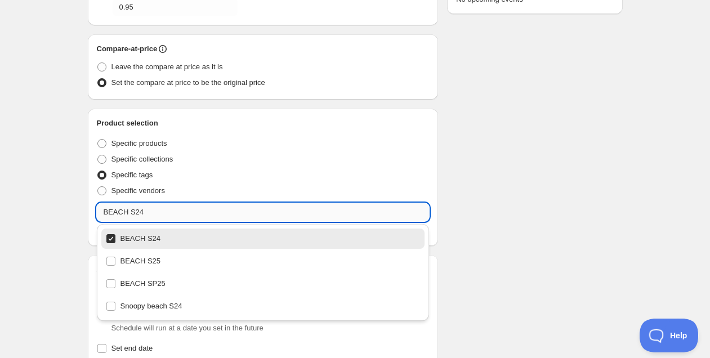
click at [148, 215] on input "BEACH S24" at bounding box center [263, 212] width 333 height 18
click at [148, 213] on input "BEACH S24" at bounding box center [263, 212] width 333 height 18
click at [157, 236] on div "INTIMATES S24" at bounding box center [263, 239] width 315 height 16
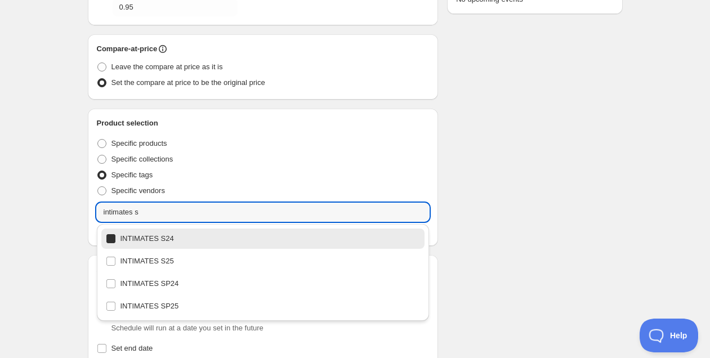
type input "INTIMATES S24"
checkbox input "true"
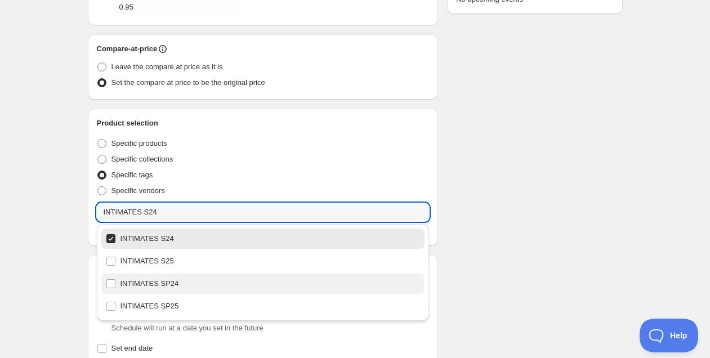
click at [168, 285] on div "INTIMATES SP24" at bounding box center [263, 284] width 315 height 16
type input "INTIMATES SP24"
checkbox input "true"
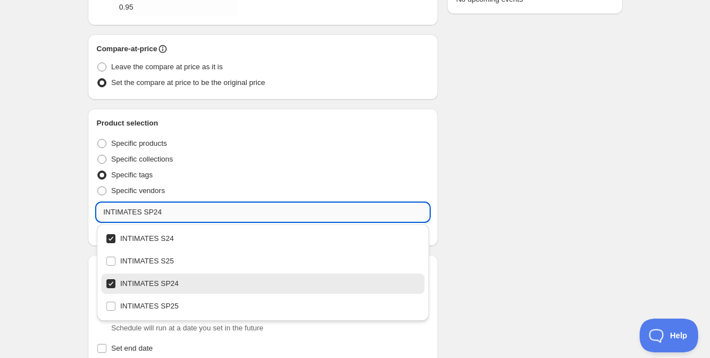
click at [175, 213] on input "INTIMATES SP24" at bounding box center [263, 212] width 333 height 18
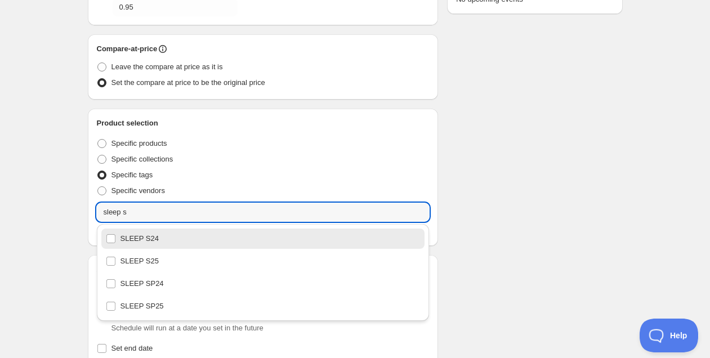
click at [155, 235] on div "SLEEP S24" at bounding box center [263, 239] width 315 height 16
type input "SLEEP S24"
checkbox input "true"
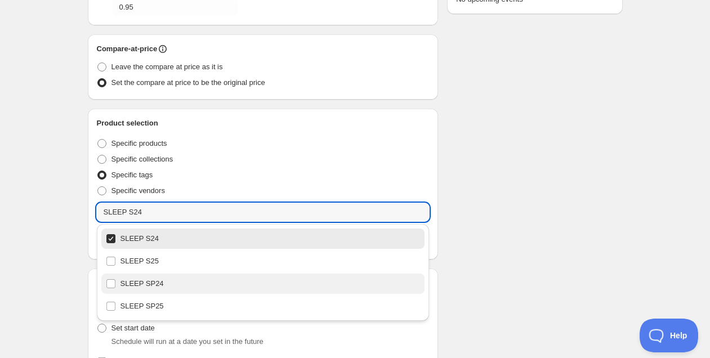
click at [154, 282] on div "SLEEP SP24" at bounding box center [263, 284] width 315 height 16
type input "SLEEP SP24"
checkbox input "true"
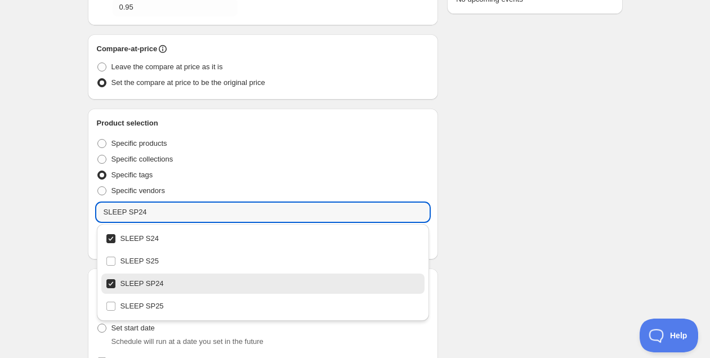
type input "SLEEP SP24"
click at [523, 220] on div "Schedule name Rebajas S24 y SP24 Your customers won't see this Value Percentage…" at bounding box center [351, 210] width 544 height 824
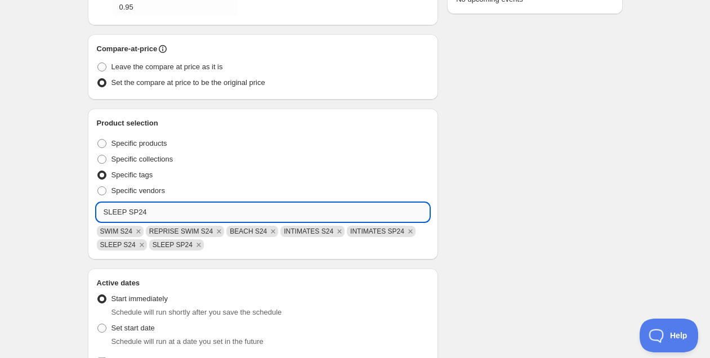
click at [160, 210] on input "SLEEP SP24" at bounding box center [263, 212] width 333 height 18
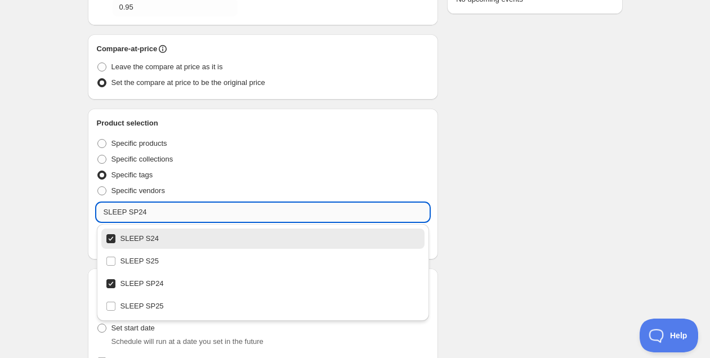
click at [160, 210] on input "SLEEP SP24" at bounding box center [263, 212] width 333 height 18
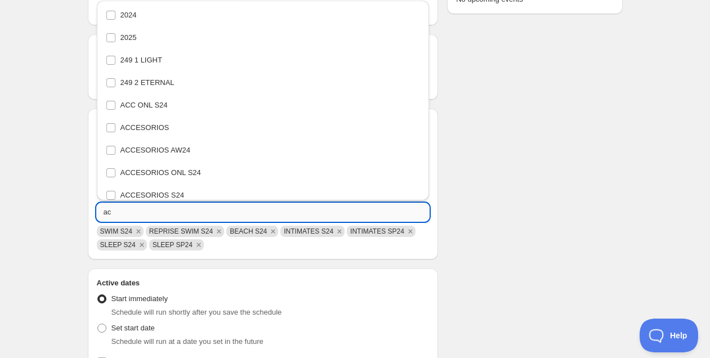
scroll to position [0, 0]
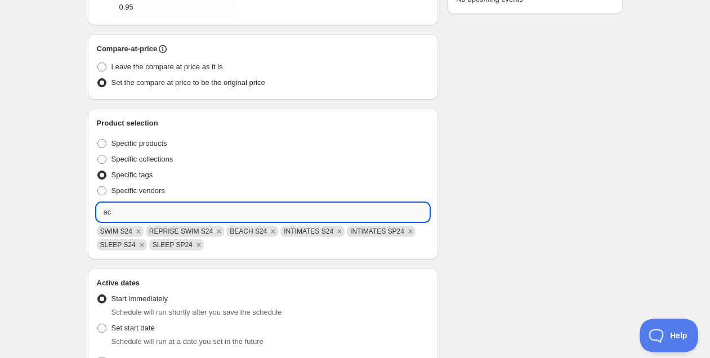
type input "a"
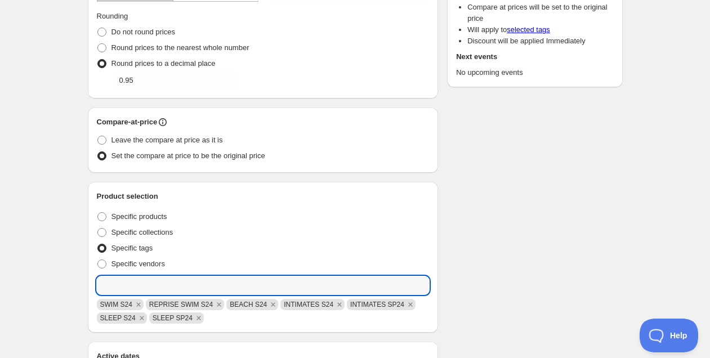
scroll to position [398, 0]
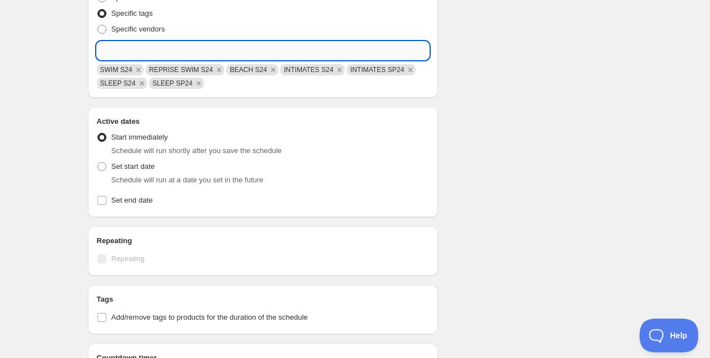
click at [149, 49] on input "text" at bounding box center [263, 51] width 333 height 18
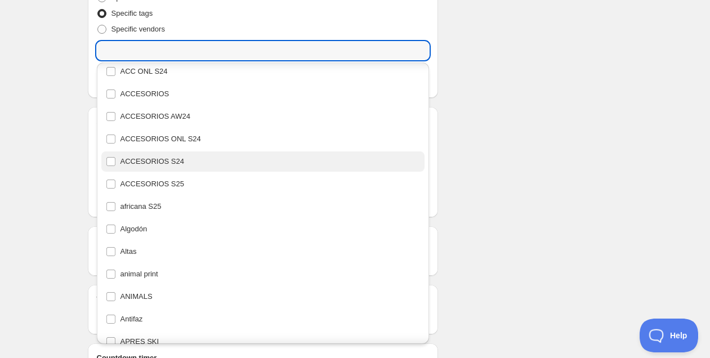
scroll to position [0, 0]
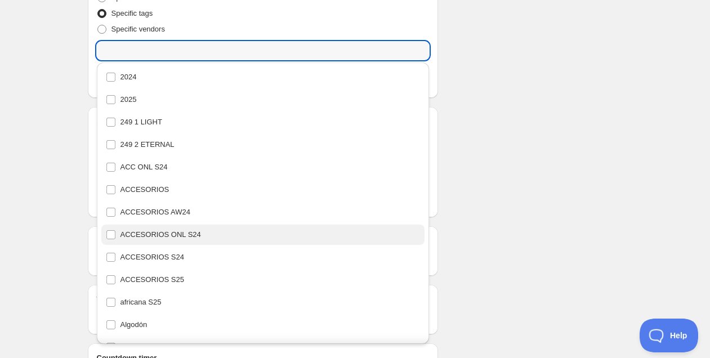
click at [209, 234] on div "ACCESORIOS ONL S24" at bounding box center [263, 235] width 315 height 16
type input "ACCESORIOS ONL S24"
checkbox input "true"
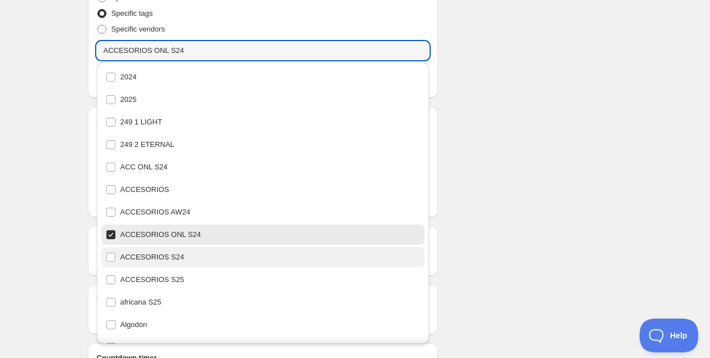
click at [208, 249] on div "ACCESORIOS S24" at bounding box center [263, 257] width 315 height 16
type input "ACCESORIOS S24"
checkbox input "true"
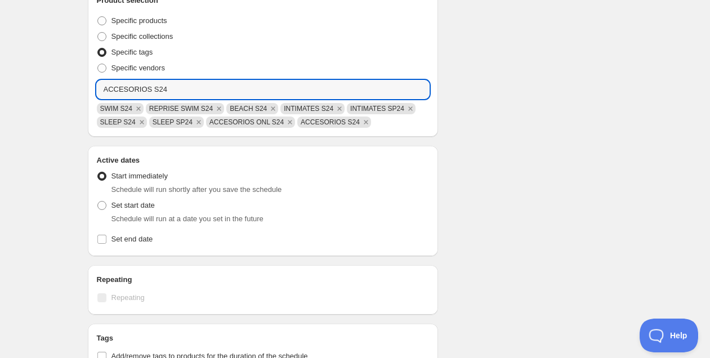
scroll to position [355, 0]
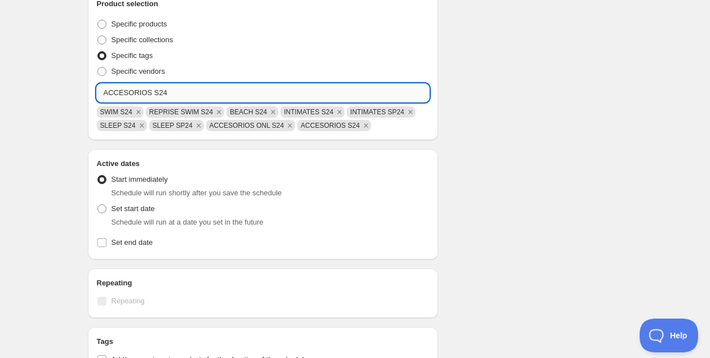
click at [177, 90] on input "ACCESORIOS S24" at bounding box center [263, 93] width 333 height 18
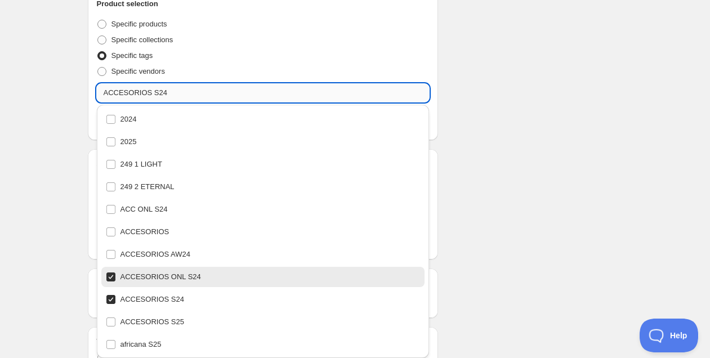
click at [177, 90] on input "ACCESORIOS S24" at bounding box center [263, 93] width 333 height 18
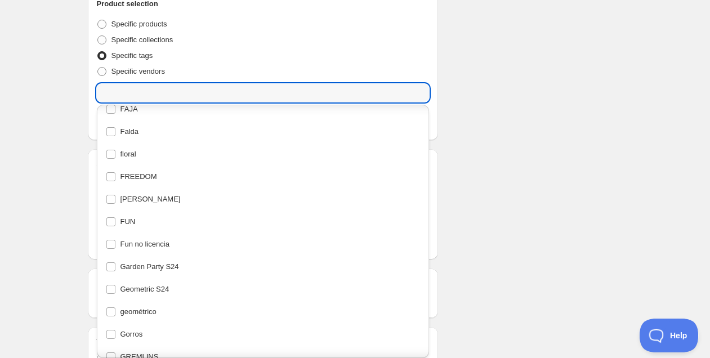
scroll to position [2725, 0]
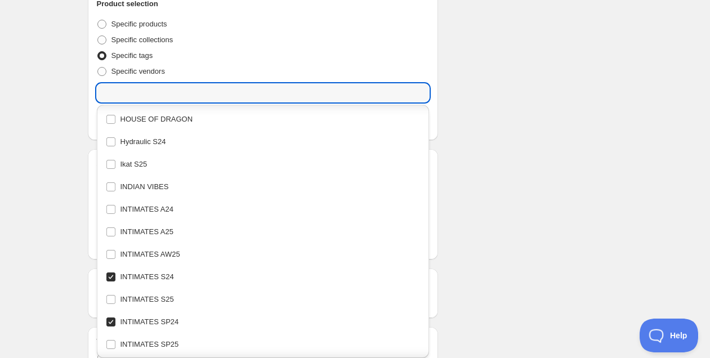
click at [565, 155] on div "Schedule name Rebajas S24 y SP24 Your customers won't see this Value Percentage…" at bounding box center [351, 91] width 544 height 824
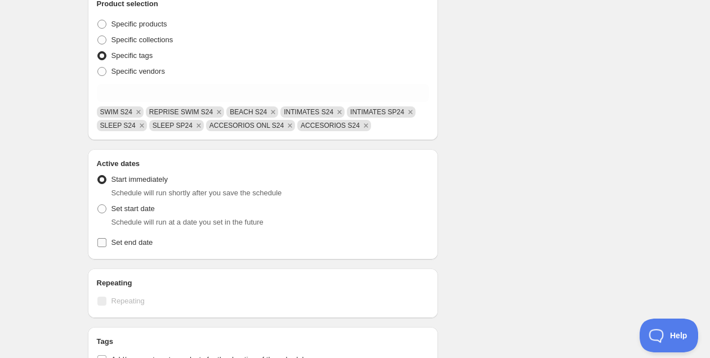
click at [141, 245] on span "Set end date" at bounding box center [132, 242] width 42 height 8
click at [106, 245] on input "Set end date" at bounding box center [101, 242] width 9 height 9
checkbox input "true"
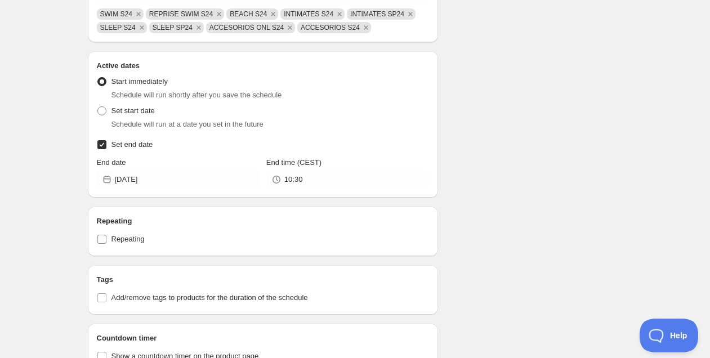
scroll to position [459, 0]
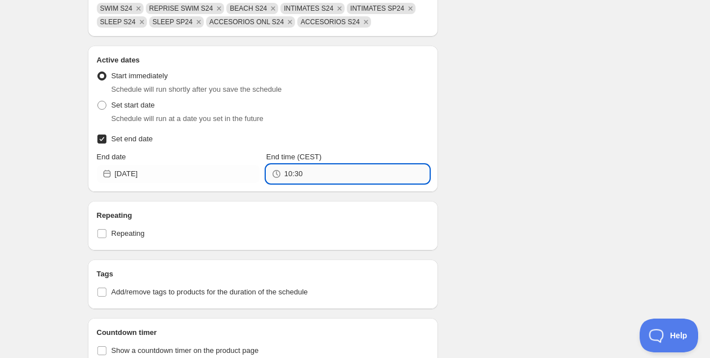
click at [323, 172] on input "10:30" at bounding box center [356, 174] width 145 height 18
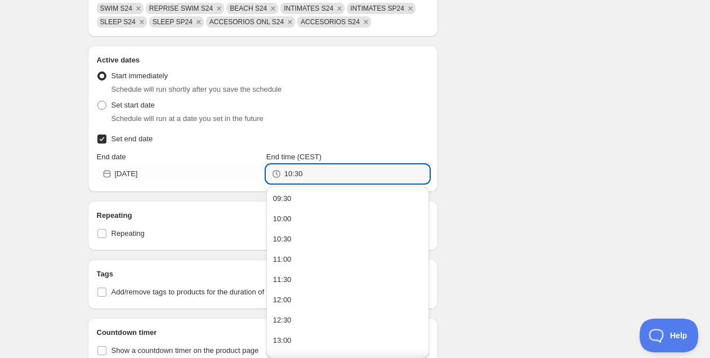
click at [185, 184] on div "Active dates Active Date Type Start immediately Schedule will run shortly after…" at bounding box center [263, 119] width 351 height 146
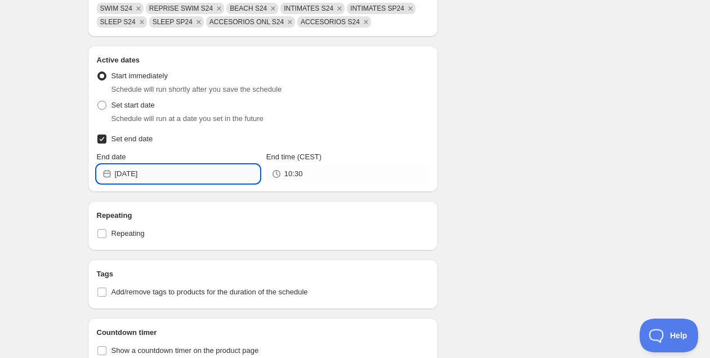
drag, startPoint x: 182, startPoint y: 175, endPoint x: 194, endPoint y: 178, distance: 13.0
click at [182, 175] on input "[DATE]" at bounding box center [187, 174] width 145 height 18
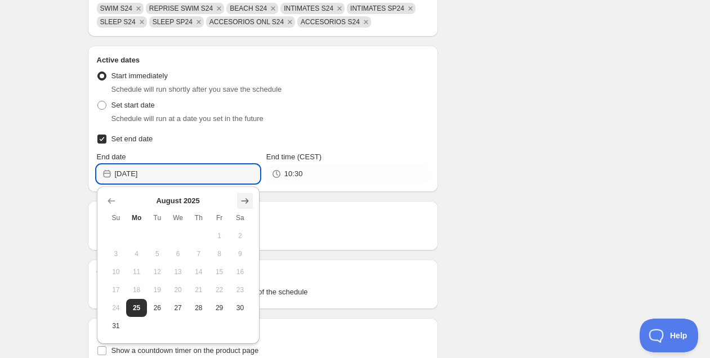
click at [240, 197] on icon "Show next month, September 2025" at bounding box center [244, 200] width 11 height 11
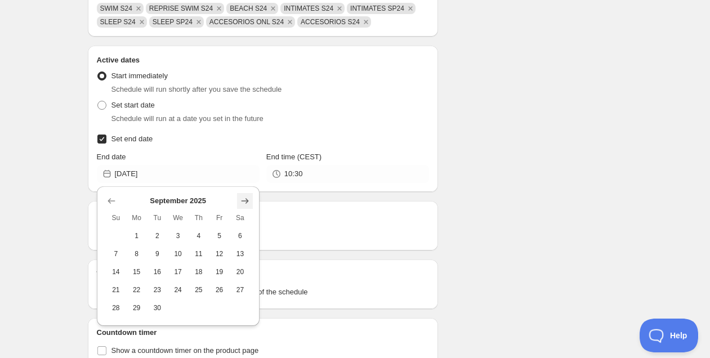
click at [240, 197] on icon "Show next month, October 2025" at bounding box center [244, 200] width 11 height 11
click at [240, 197] on icon "Show next month, December 2025" at bounding box center [244, 200] width 11 height 11
click at [205, 233] on button "1" at bounding box center [199, 236] width 21 height 18
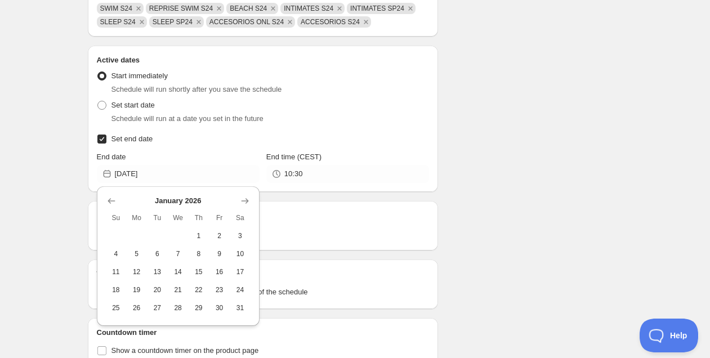
type input "[DATE]"
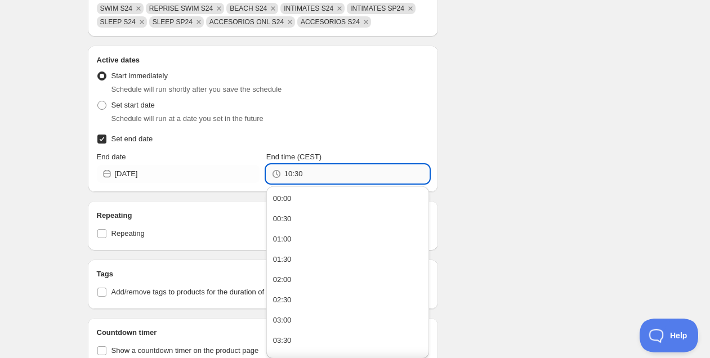
click at [301, 174] on input "10:30" at bounding box center [356, 174] width 145 height 18
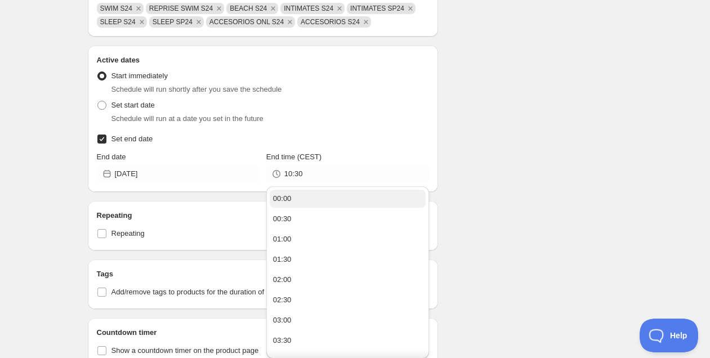
click at [303, 195] on button "00:00" at bounding box center [348, 199] width 156 height 18
type input "00:00"
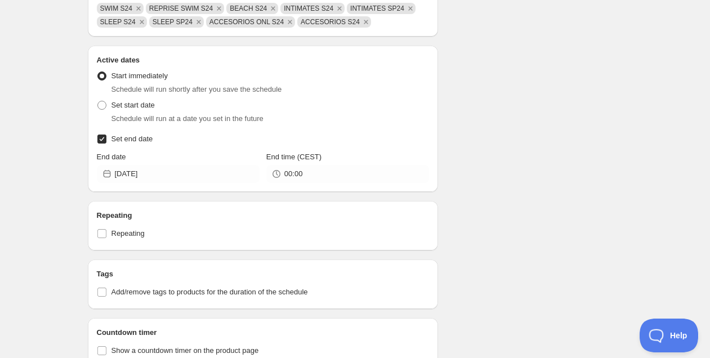
click at [513, 189] on div "Schedule name Rebajas S24 y SP24 Your customers won't see this Value Percentage…" at bounding box center [351, 5] width 544 height 860
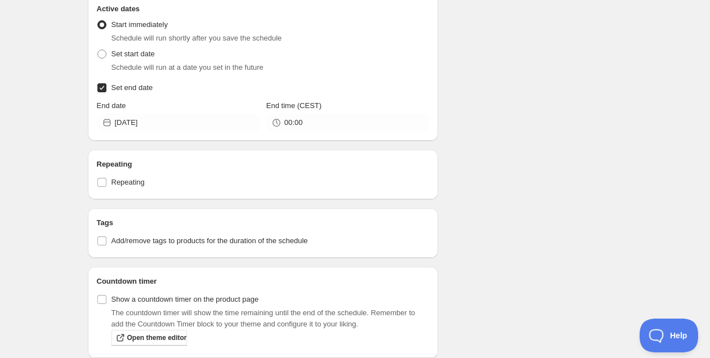
scroll to position [558, 0]
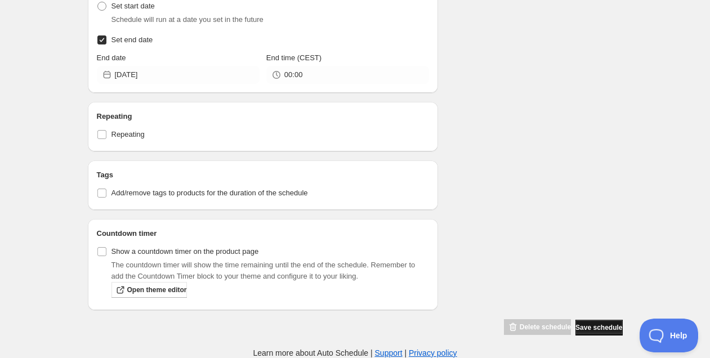
click at [593, 323] on span "Save schedule" at bounding box center [598, 327] width 47 height 9
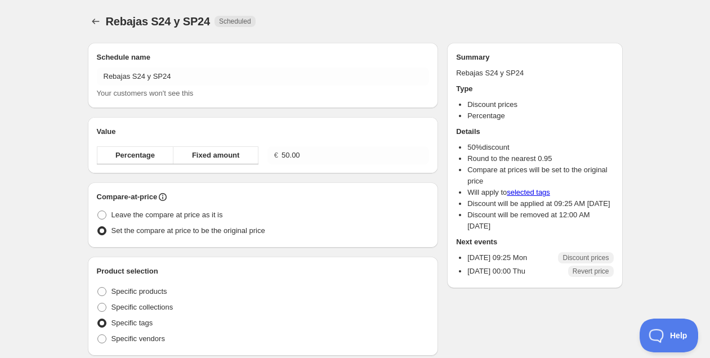
radio input "true"
checkbox input "true"
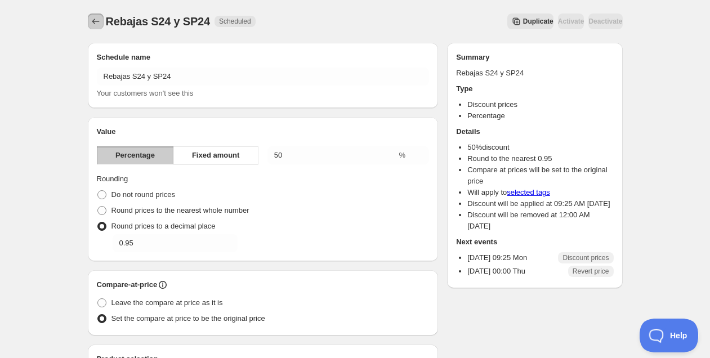
click at [96, 21] on icon "Schedules" at bounding box center [95, 22] width 7 height 6
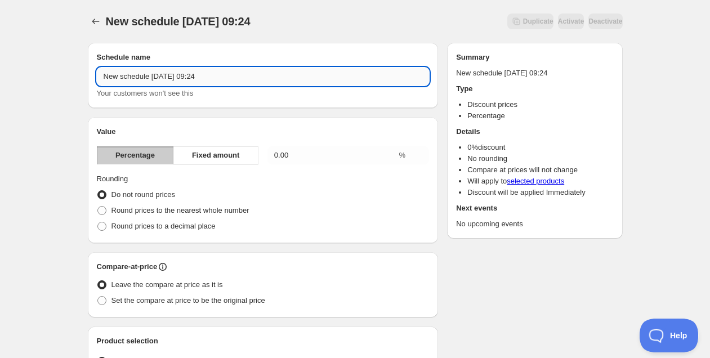
click at [208, 84] on input "New schedule [DATE] 09:24" at bounding box center [263, 77] width 333 height 18
click at [208, 83] on input "New schedule [DATE] 09:24" at bounding box center [263, 77] width 333 height 18
click at [208, 81] on input "New schedule [DATE] 09:24" at bounding box center [263, 77] width 333 height 18
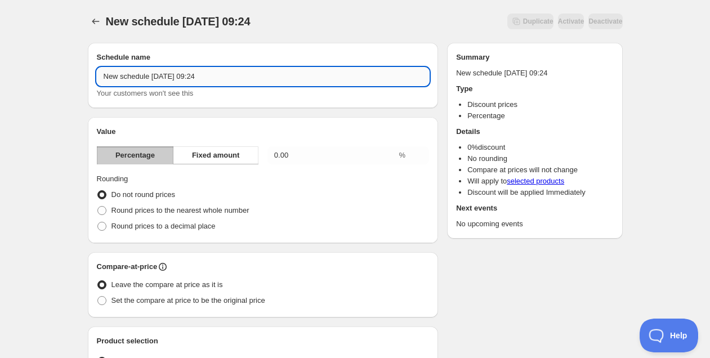
click at [208, 81] on input "New schedule [DATE] 09:24" at bounding box center [263, 77] width 333 height 18
type input "Rebajas A y W24"
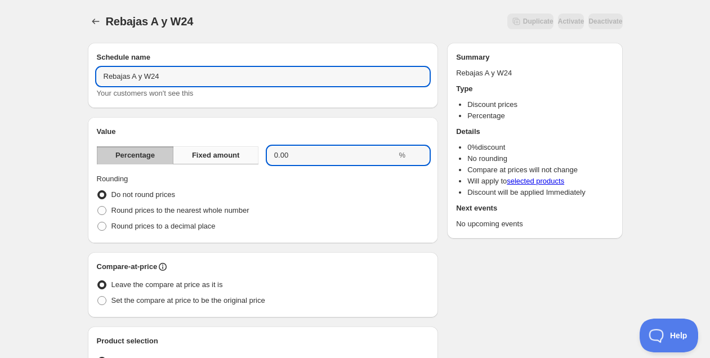
drag, startPoint x: 307, startPoint y: 158, endPoint x: 236, endPoint y: 163, distance: 71.7
click at [235, 164] on div "Percentage Fixed amount 0.00 %" at bounding box center [263, 155] width 333 height 18
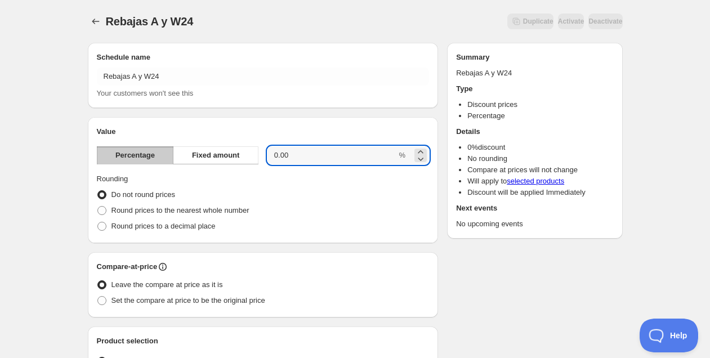
click at [263, 154] on div "Percentage Fixed amount 0.00 %" at bounding box center [263, 155] width 333 height 18
type input "40"
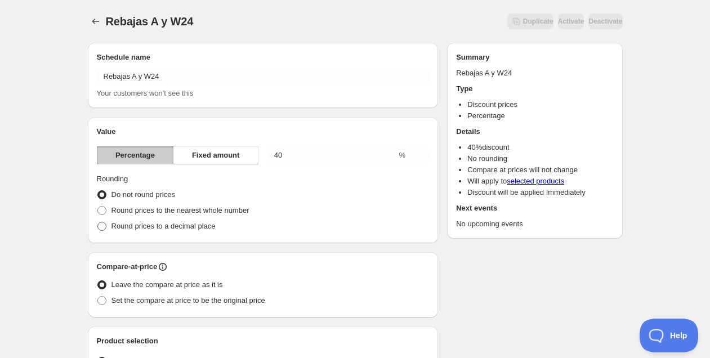
click at [159, 224] on span "Round prices to a decimal place" at bounding box center [163, 226] width 104 height 8
click at [98, 222] on input "Round prices to a decimal place" at bounding box center [97, 222] width 1 height 1
radio input "true"
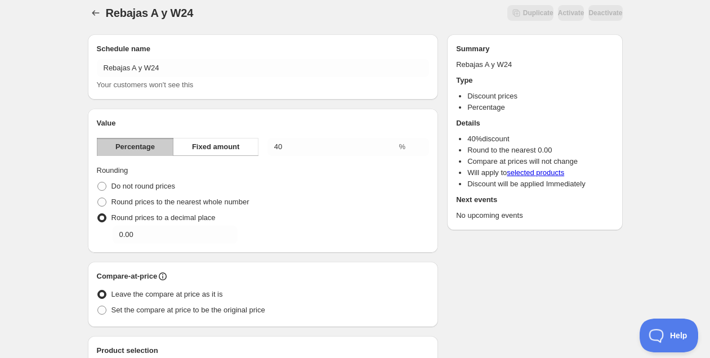
scroll to position [55, 0]
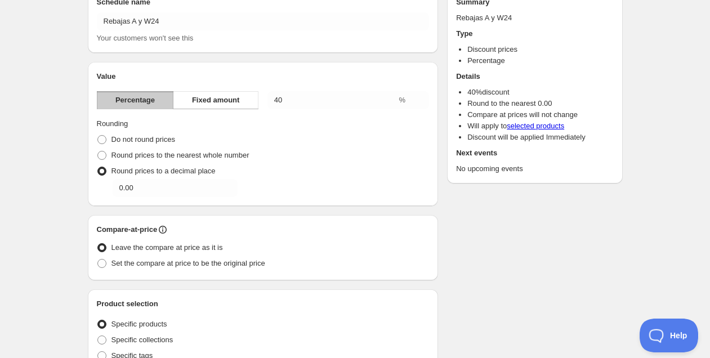
click at [150, 178] on label "Round prices to a decimal place" at bounding box center [156, 171] width 119 height 16
click at [98, 167] on input "Round prices to a decimal place" at bounding box center [97, 167] width 1 height 1
click at [157, 191] on input "0.00" at bounding box center [167, 188] width 108 height 18
type input "0.95"
click at [193, 264] on span "Set the compare at price to be the original price" at bounding box center [188, 263] width 154 height 8
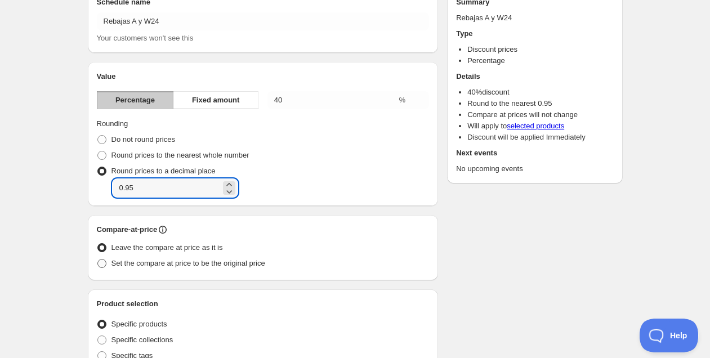
click at [98, 260] on input "Set the compare at price to be the original price" at bounding box center [97, 259] width 1 height 1
radio input "true"
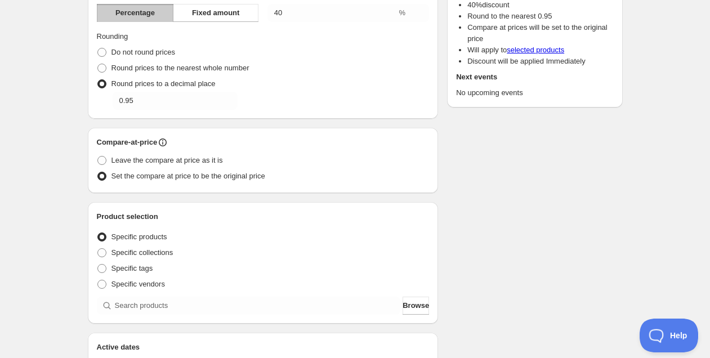
scroll to position [269, 0]
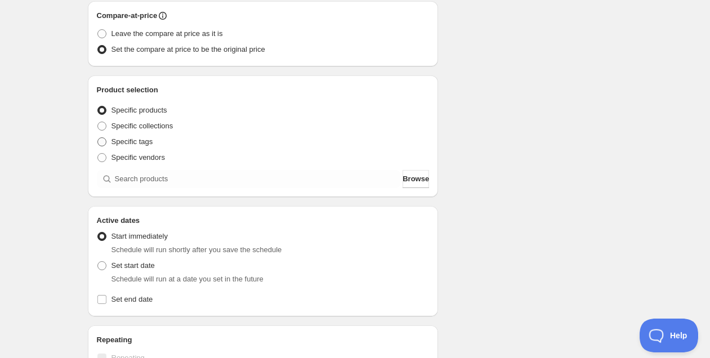
click at [145, 141] on span "Specific tags" at bounding box center [132, 141] width 42 height 8
click at [98, 138] on input "Specific tags" at bounding box center [97, 137] width 1 height 1
radio input "true"
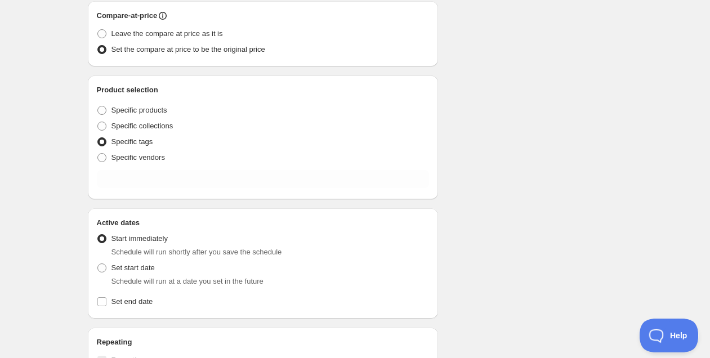
click at [161, 168] on div "Product selection Entity type Specific products Specific collections Specific t…" at bounding box center [263, 137] width 333 height 106
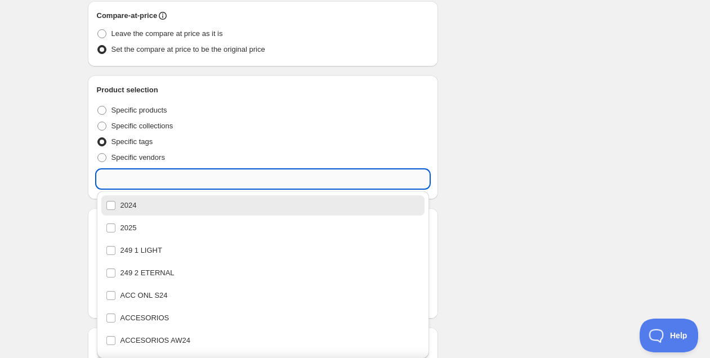
click at [162, 173] on input "text" at bounding box center [263, 179] width 333 height 18
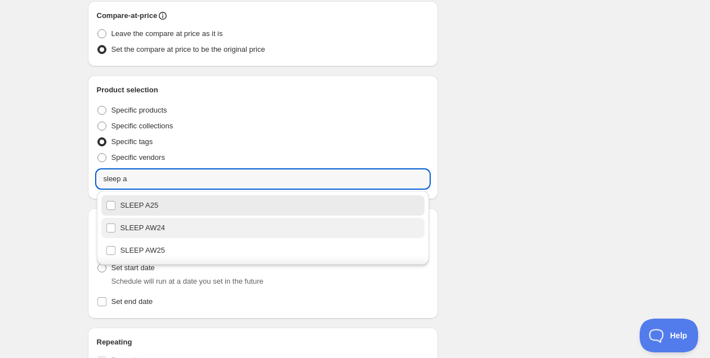
click at [204, 227] on div "SLEEP AW24" at bounding box center [263, 228] width 315 height 16
type input "SLEEP AW24"
checkbox input "true"
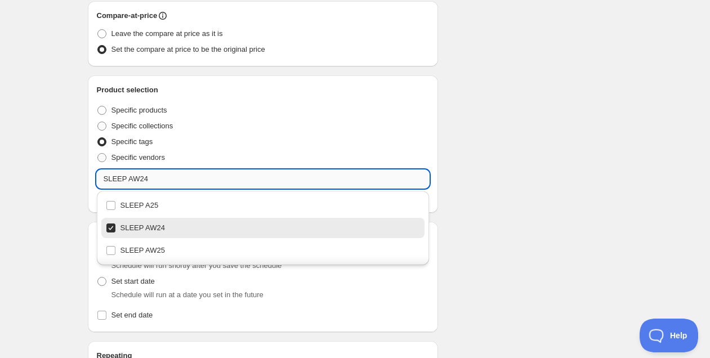
click at [159, 178] on input "SLEEP AW24" at bounding box center [263, 179] width 333 height 18
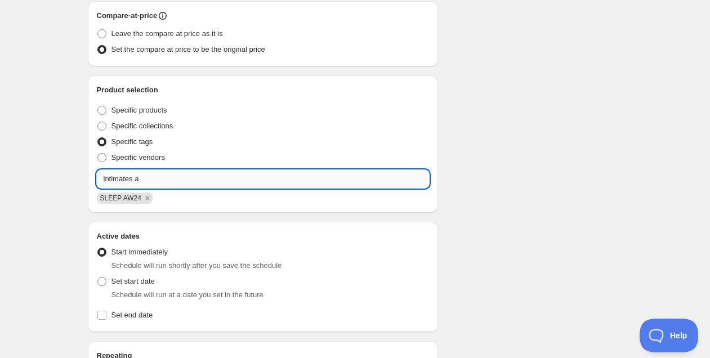
click at [164, 183] on input "intimates a" at bounding box center [263, 179] width 333 height 18
click at [140, 180] on input "intimates A" at bounding box center [263, 179] width 333 height 18
type input "intimates A24"
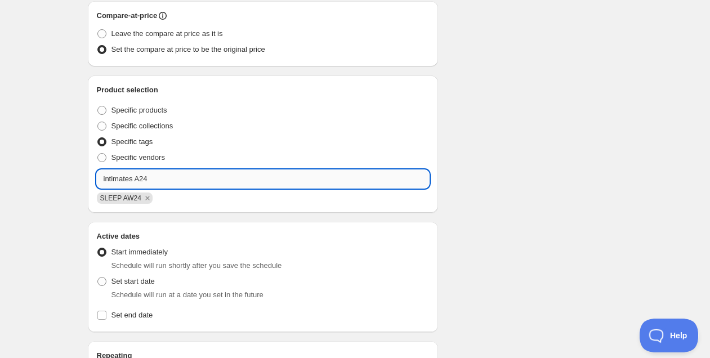
drag, startPoint x: 169, startPoint y: 179, endPoint x: 103, endPoint y: 179, distance: 65.9
click at [103, 179] on input "intimates A24" at bounding box center [263, 179] width 333 height 18
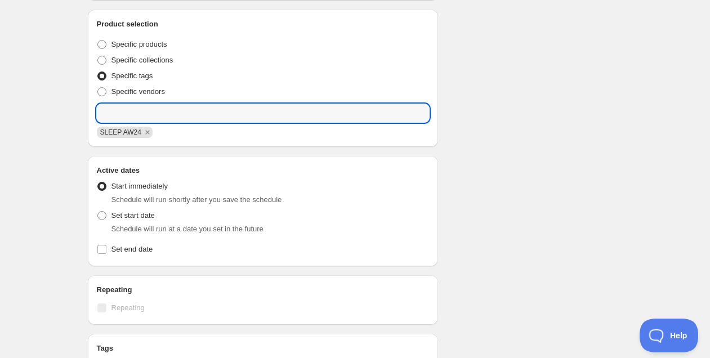
scroll to position [297, 0]
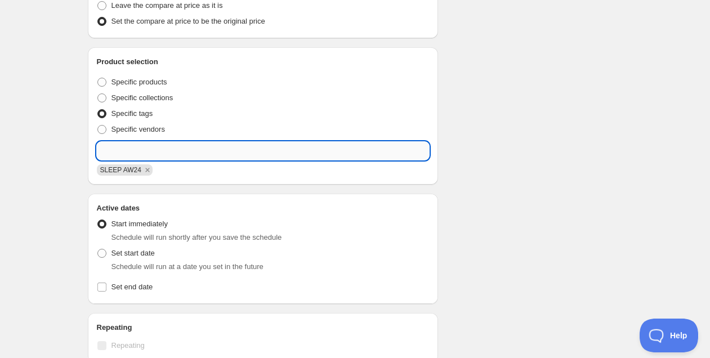
click at [137, 146] on input "text" at bounding box center [263, 151] width 333 height 18
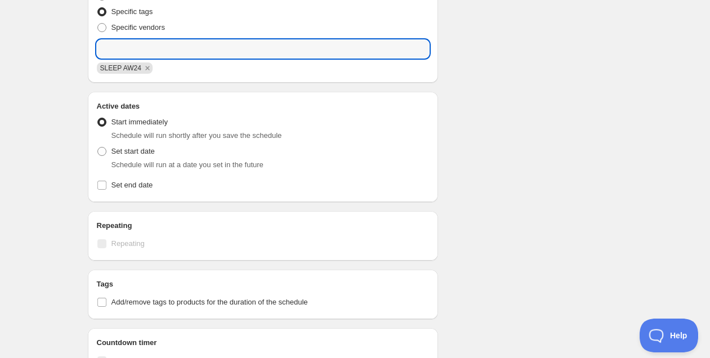
scroll to position [392, 0]
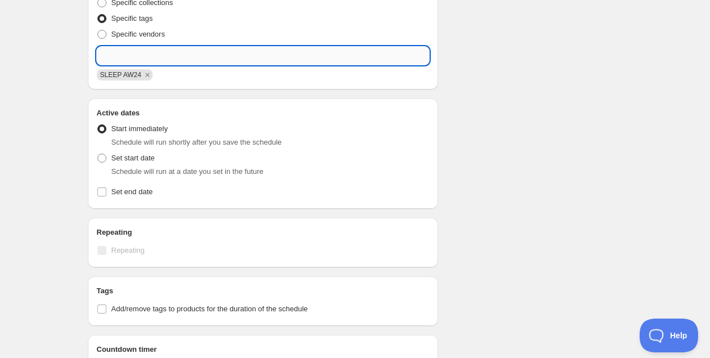
click at [169, 55] on input "text" at bounding box center [263, 56] width 333 height 18
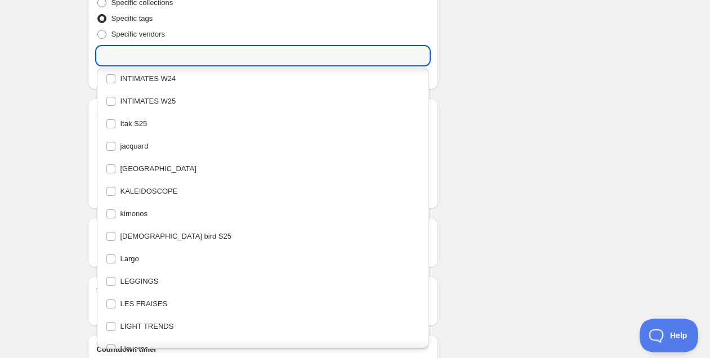
scroll to position [2752, 0]
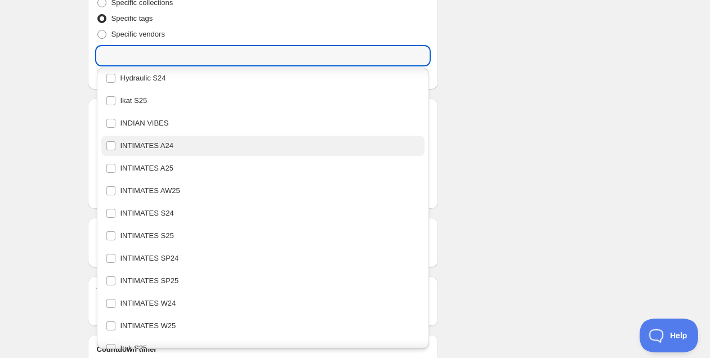
click at [172, 136] on div "INTIMATES A24" at bounding box center [263, 146] width 324 height 20
type input "INTIMATES A24"
checkbox input "true"
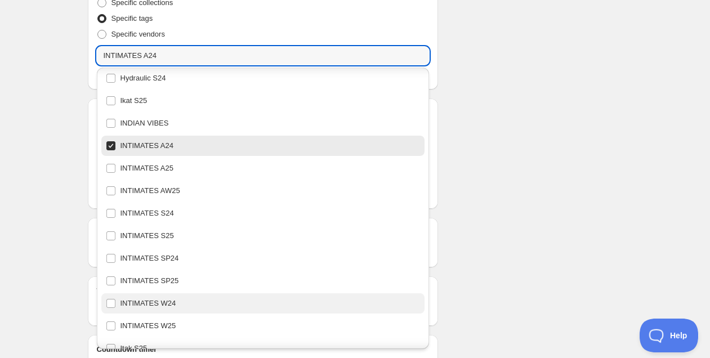
click at [182, 301] on div "INTIMATES W24" at bounding box center [263, 304] width 315 height 16
type input "INTIMATES W24"
checkbox input "true"
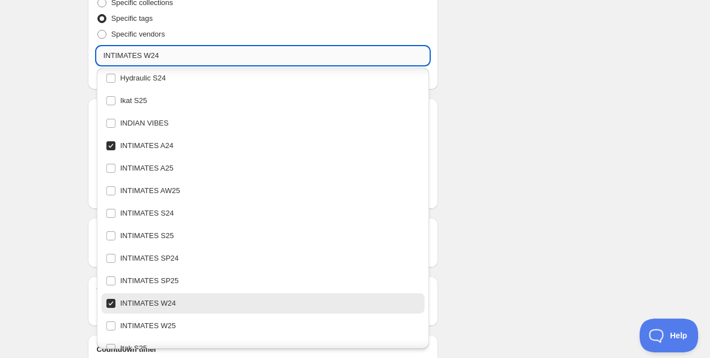
drag, startPoint x: 174, startPoint y: 55, endPoint x: 96, endPoint y: 53, distance: 77.7
click at [97, 53] on input "INTIMATES W24" at bounding box center [263, 56] width 333 height 18
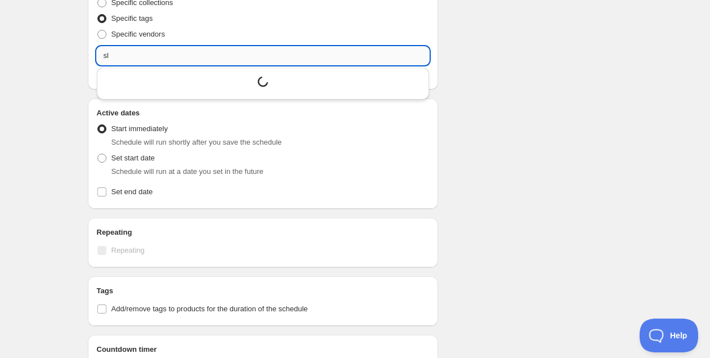
scroll to position [0, 0]
type input "s"
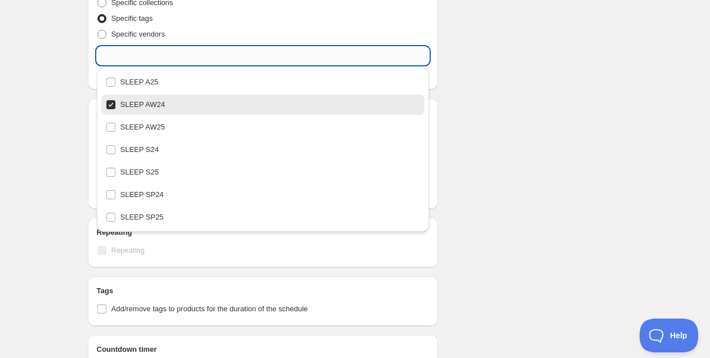
scroll to position [2578, 0]
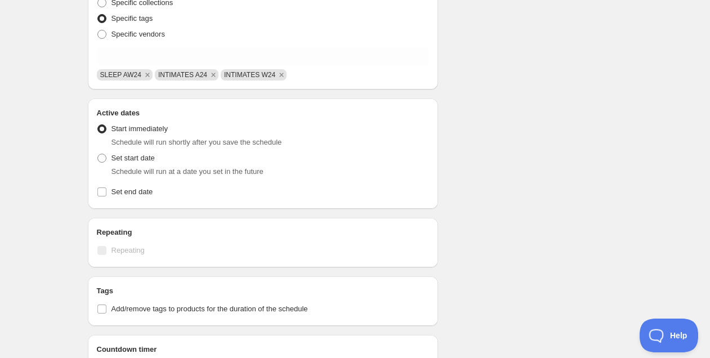
click at [466, 163] on div "Schedule name Rebajas A y W24 Your customers won't see this Value Percentage Fi…" at bounding box center [351, 46] width 544 height 811
click at [141, 194] on span "Set end date" at bounding box center [132, 191] width 42 height 8
click at [106, 194] on input "Set end date" at bounding box center [101, 191] width 9 height 9
checkbox input "true"
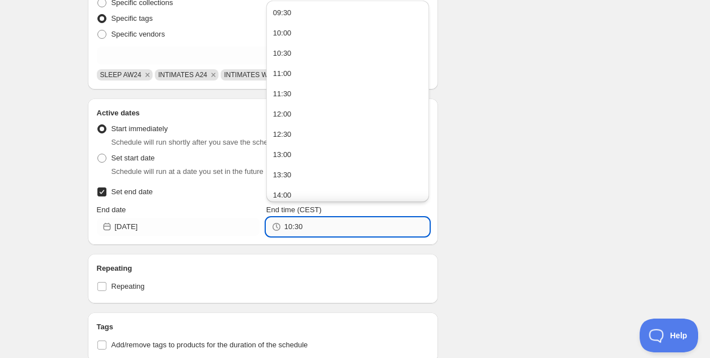
click at [342, 229] on input "10:30" at bounding box center [356, 227] width 145 height 18
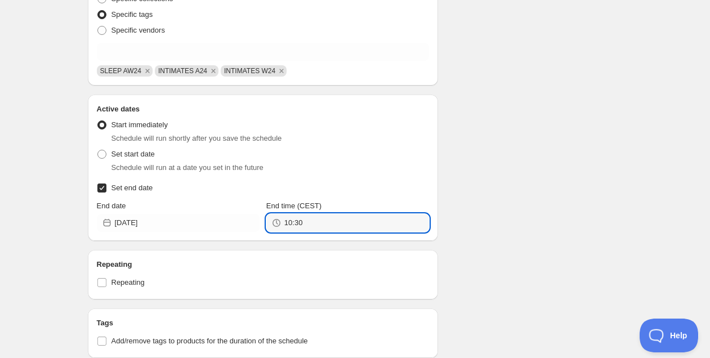
scroll to position [422, 0]
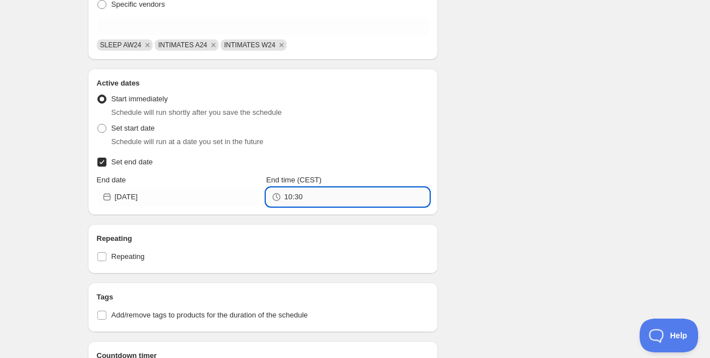
click at [336, 190] on input "10:30" at bounding box center [356, 197] width 145 height 18
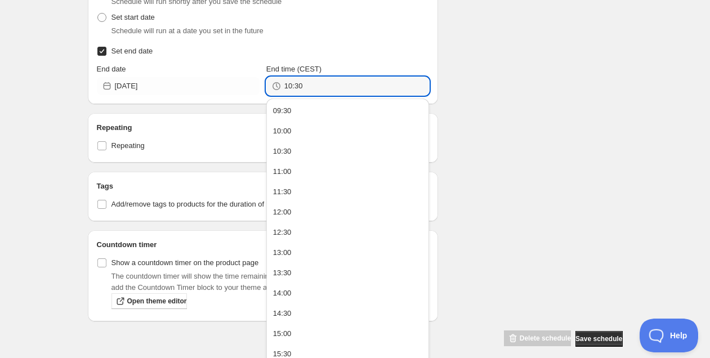
scroll to position [544, 0]
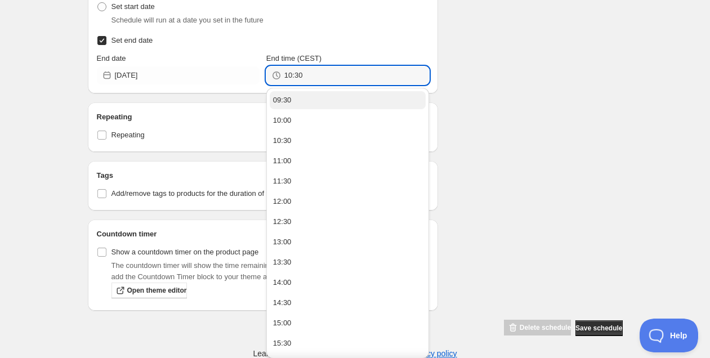
click at [314, 96] on button "09:30" at bounding box center [348, 100] width 156 height 18
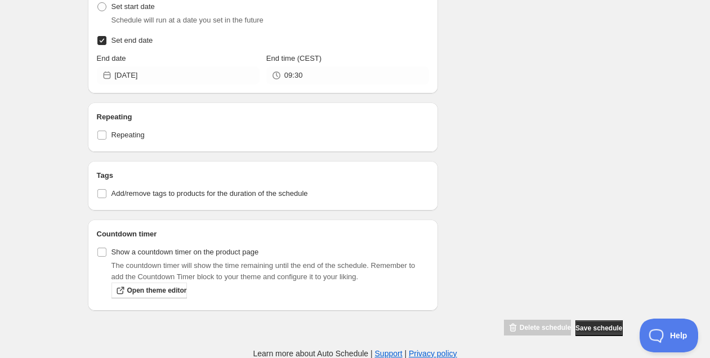
type input "09:30"
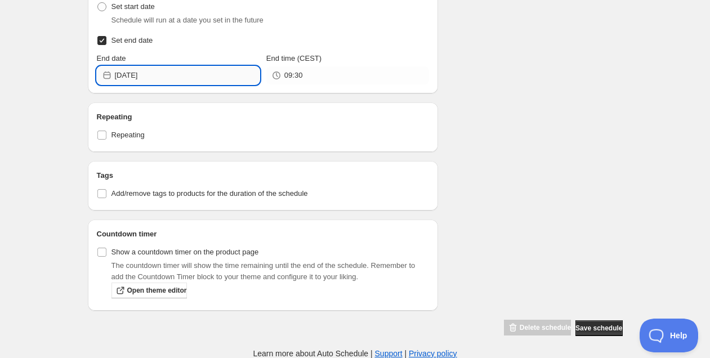
drag, startPoint x: 147, startPoint y: 68, endPoint x: 169, endPoint y: 74, distance: 23.0
click at [147, 68] on input "[DATE]" at bounding box center [187, 75] width 145 height 18
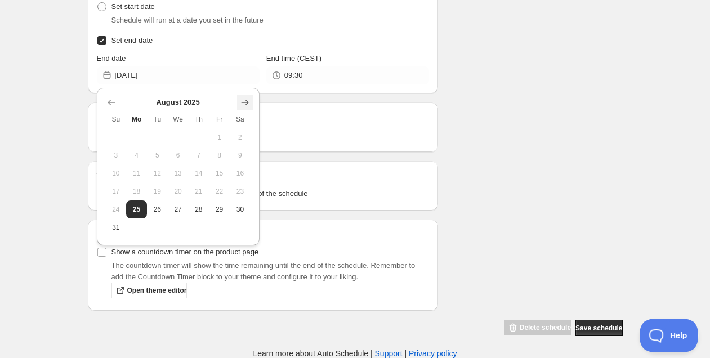
click at [251, 96] on button "Show next month, September 2025" at bounding box center [245, 103] width 16 height 16
click at [250, 96] on button "Show next month, September 2025" at bounding box center [245, 103] width 16 height 16
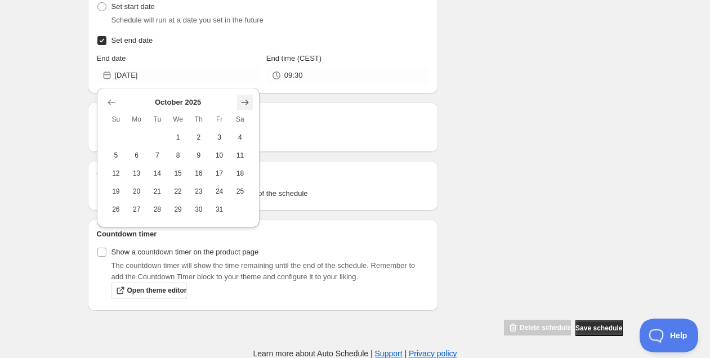
click at [250, 96] on button "Show next month, November 2025" at bounding box center [245, 103] width 16 height 16
click at [250, 96] on button "Show next month, December 2025" at bounding box center [245, 103] width 16 height 16
click at [250, 97] on icon "Show next month, January 2026" at bounding box center [244, 102] width 11 height 11
click at [205, 132] on button "1" at bounding box center [199, 137] width 21 height 18
type input "[DATE]"
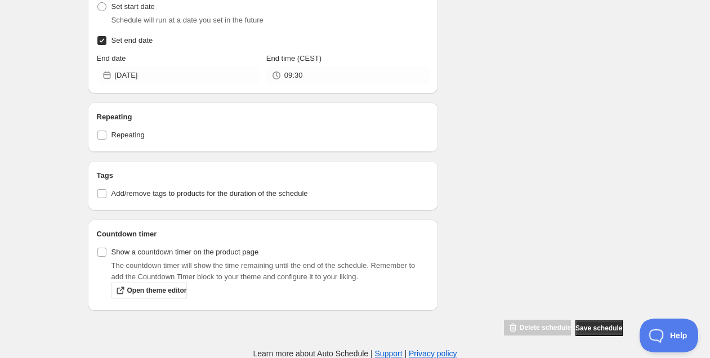
click at [596, 325] on span "Save schedule" at bounding box center [598, 328] width 47 height 9
